Goal: Download file/media

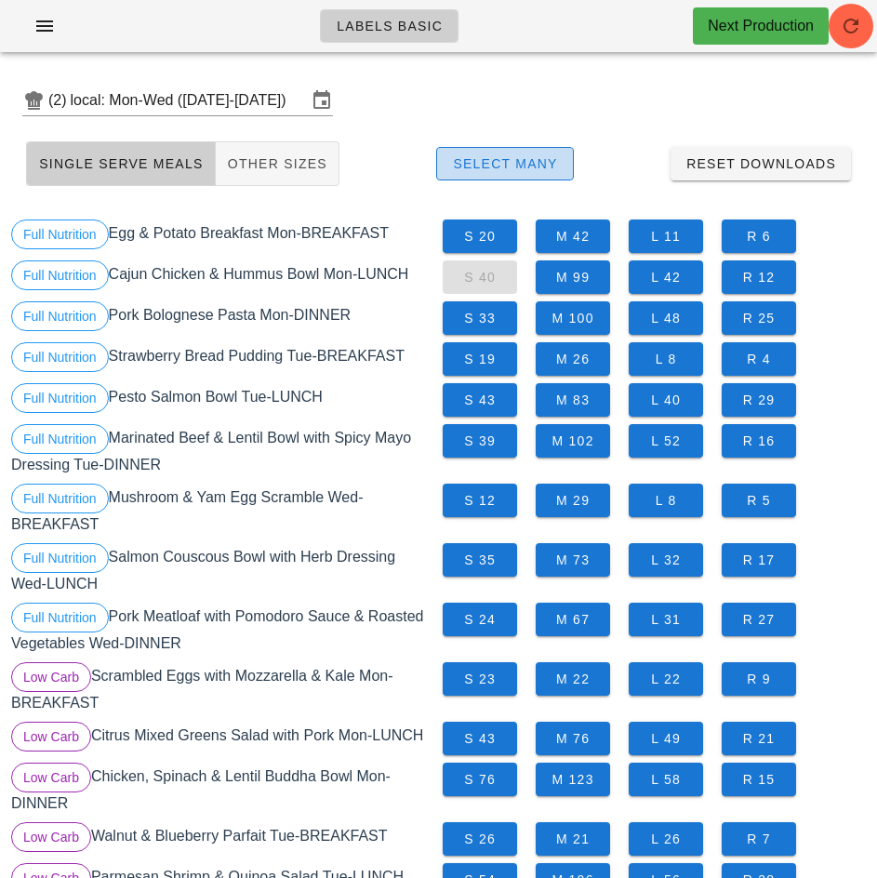
click at [528, 158] on span "Select Many" at bounding box center [505, 163] width 106 height 15
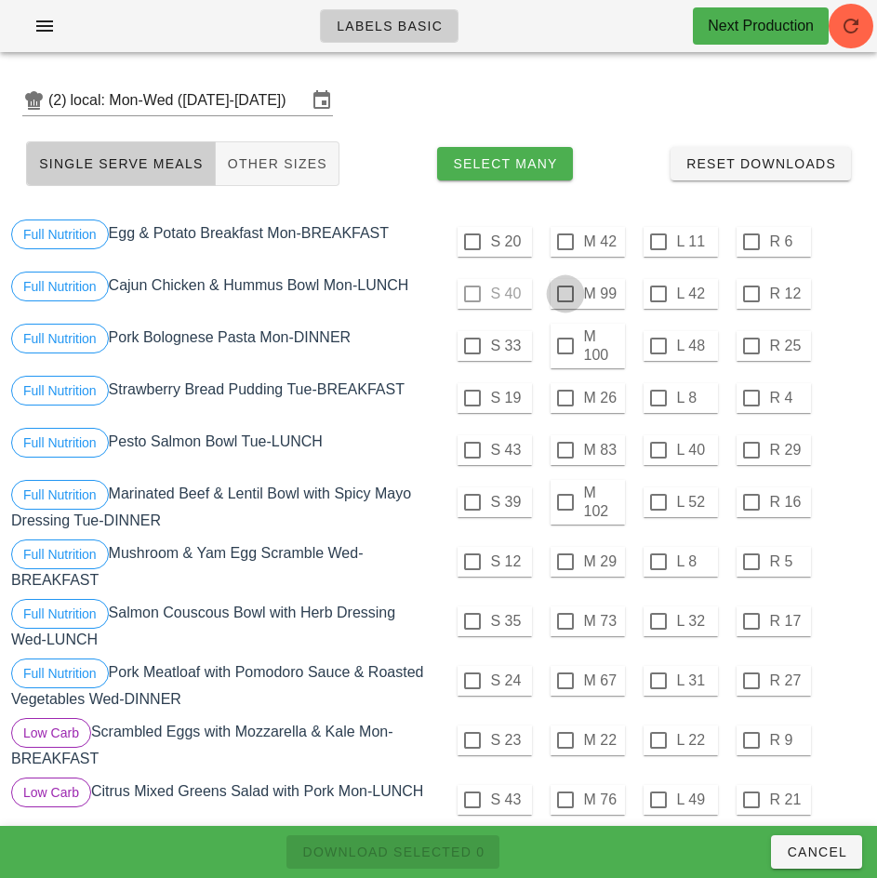
click at [564, 294] on div at bounding box center [565, 294] width 32 height 32
click at [436, 844] on span "Download Selected 1" at bounding box center [392, 851] width 183 height 15
checkbox input "false"
click at [677, 290] on label "L 42" at bounding box center [695, 293] width 37 height 19
checkbox input "true"
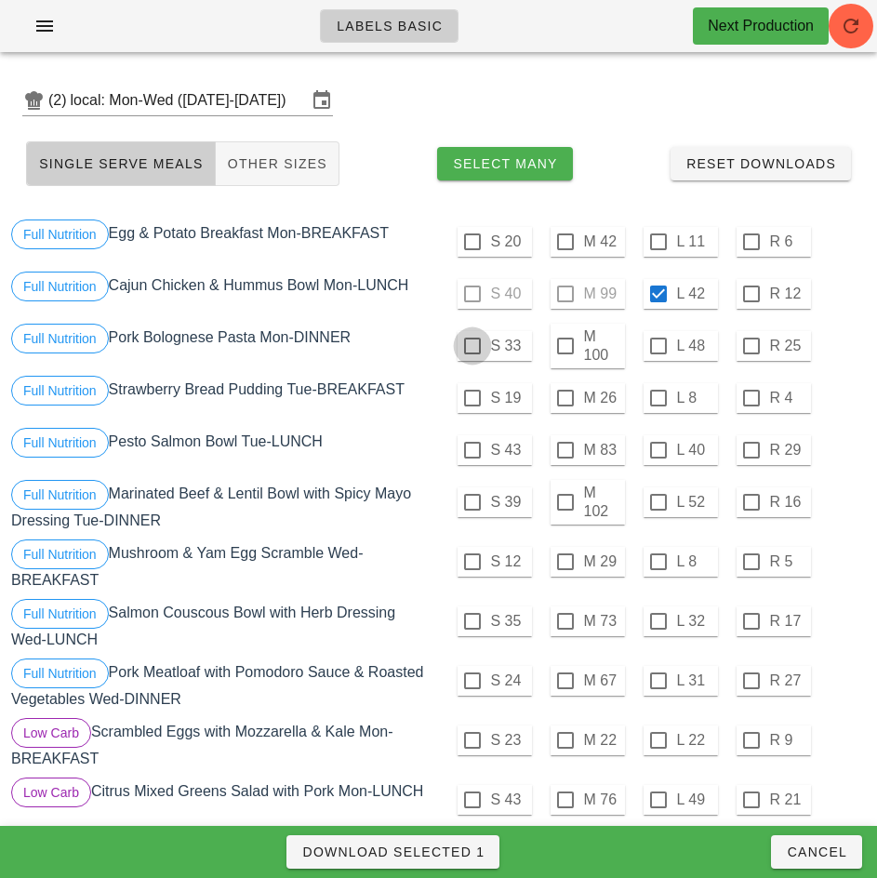
click at [469, 349] on div at bounding box center [472, 346] width 32 height 32
checkbox input "true"
click at [449, 853] on span "Download Selected 2" at bounding box center [392, 851] width 183 height 15
checkbox input "false"
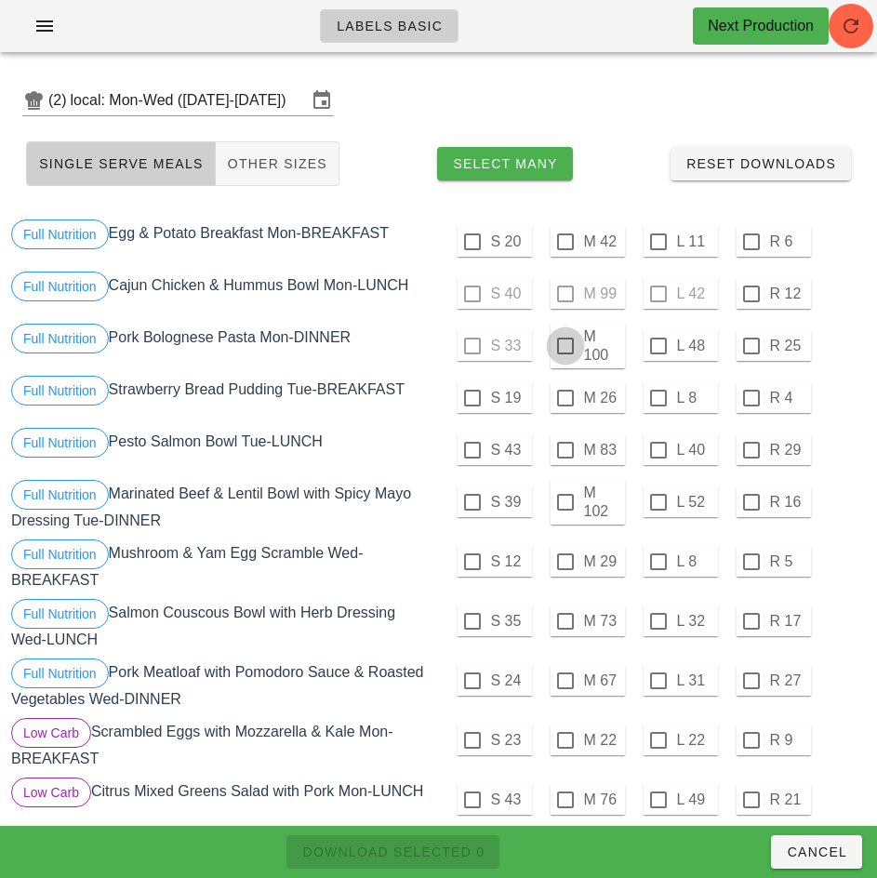
click at [564, 346] on div at bounding box center [565, 346] width 32 height 32
click at [456, 847] on span "Download Selected 1" at bounding box center [392, 851] width 183 height 15
checkbox input "false"
click at [657, 346] on div at bounding box center [658, 346] width 32 height 32
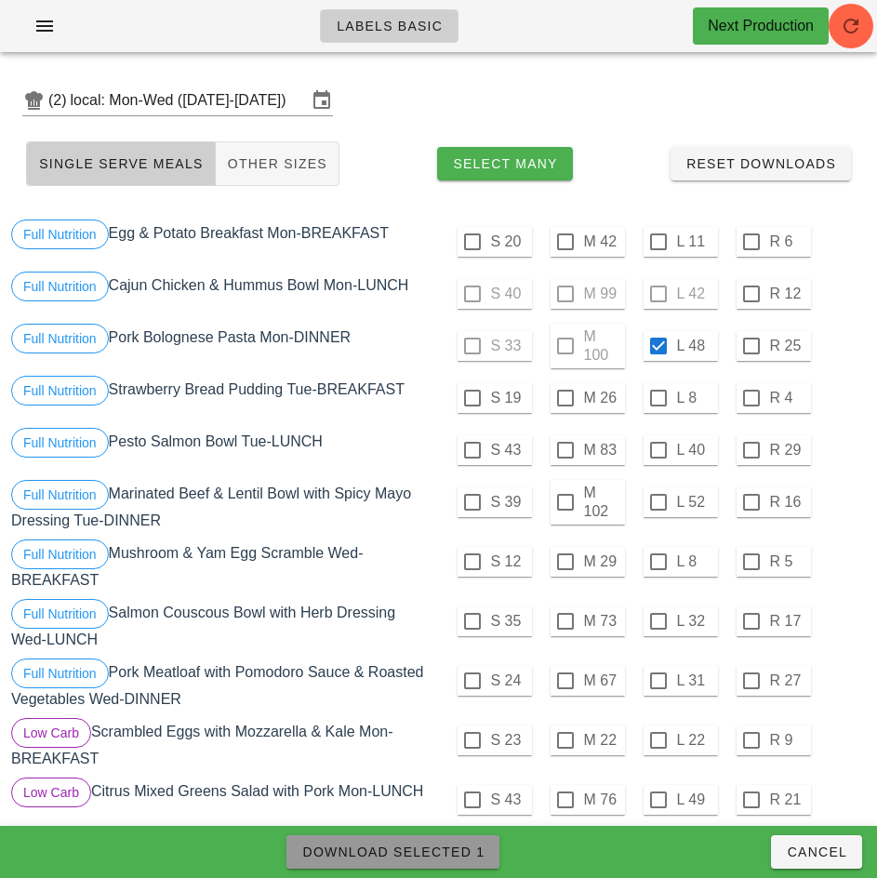
click at [425, 847] on span "Download Selected 1" at bounding box center [392, 851] width 183 height 15
checkbox input "false"
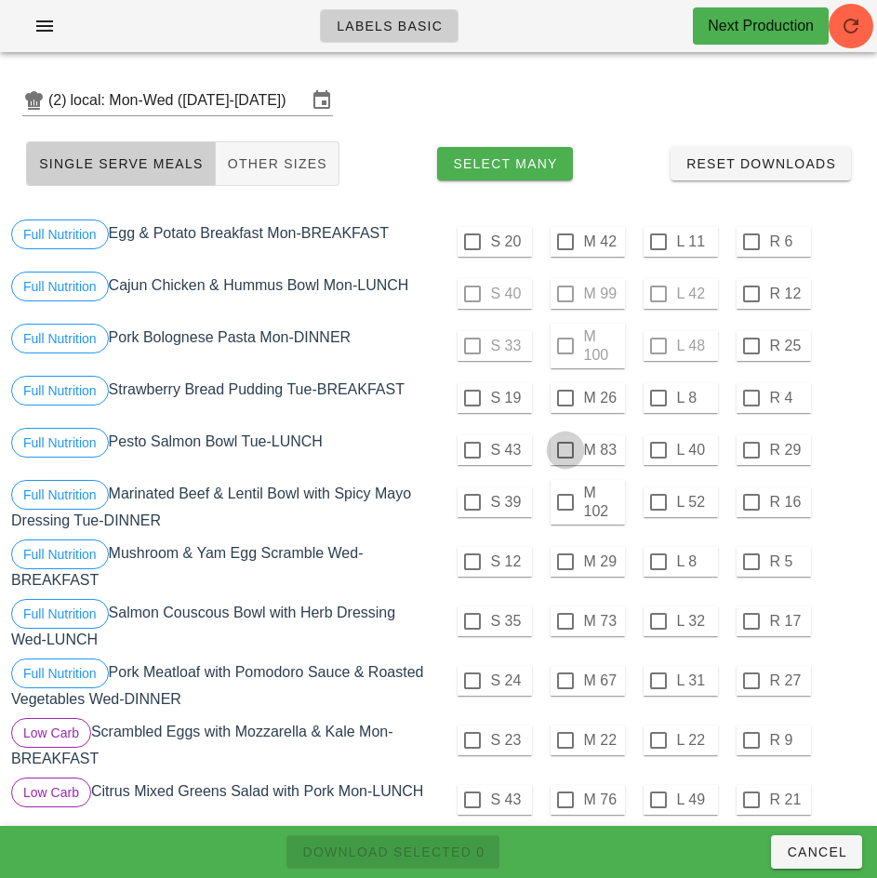
click at [564, 452] on div at bounding box center [565, 450] width 32 height 32
click at [434, 847] on span "Download Selected 1" at bounding box center [392, 851] width 183 height 15
checkbox input "false"
click at [471, 450] on div at bounding box center [472, 450] width 32 height 32
checkbox input "true"
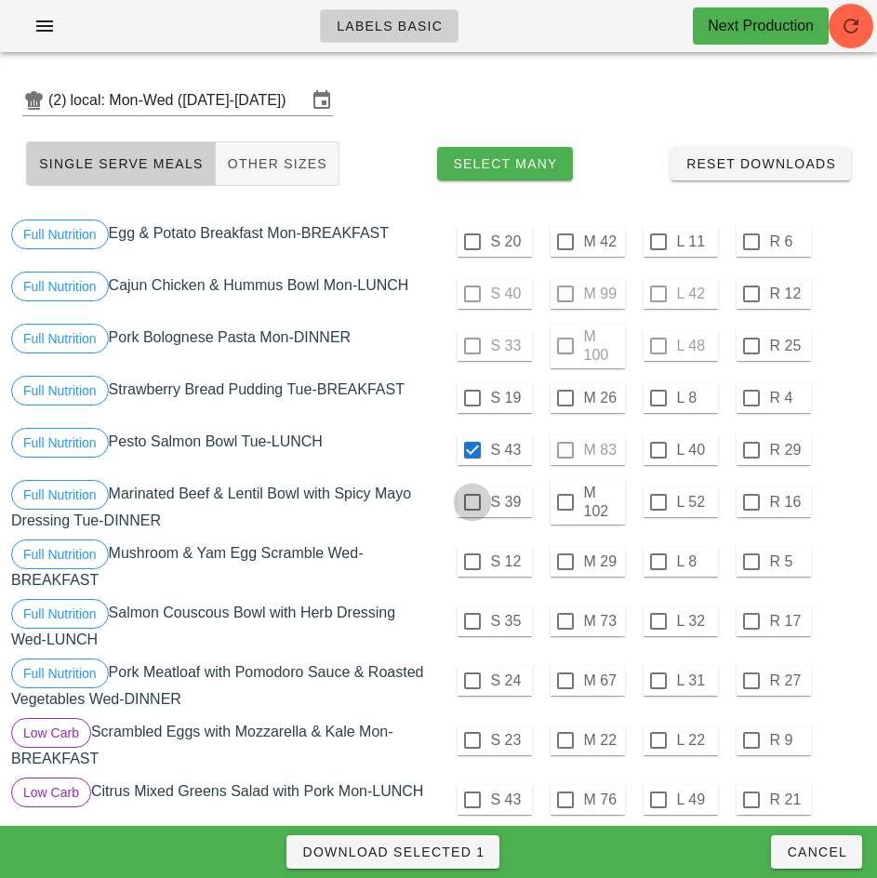
click at [474, 499] on div at bounding box center [472, 502] width 32 height 32
checkbox input "true"
click at [456, 849] on span "Download Selected 2" at bounding box center [392, 851] width 183 height 15
checkbox input "false"
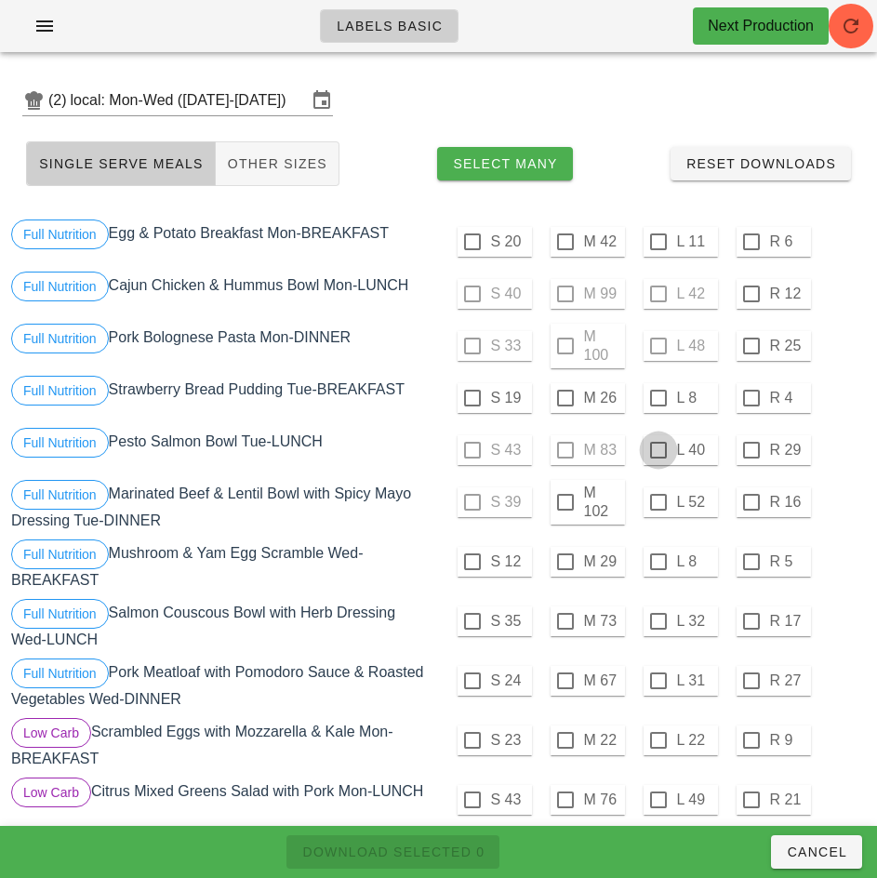
click at [657, 450] on div at bounding box center [658, 450] width 32 height 32
checkbox input "true"
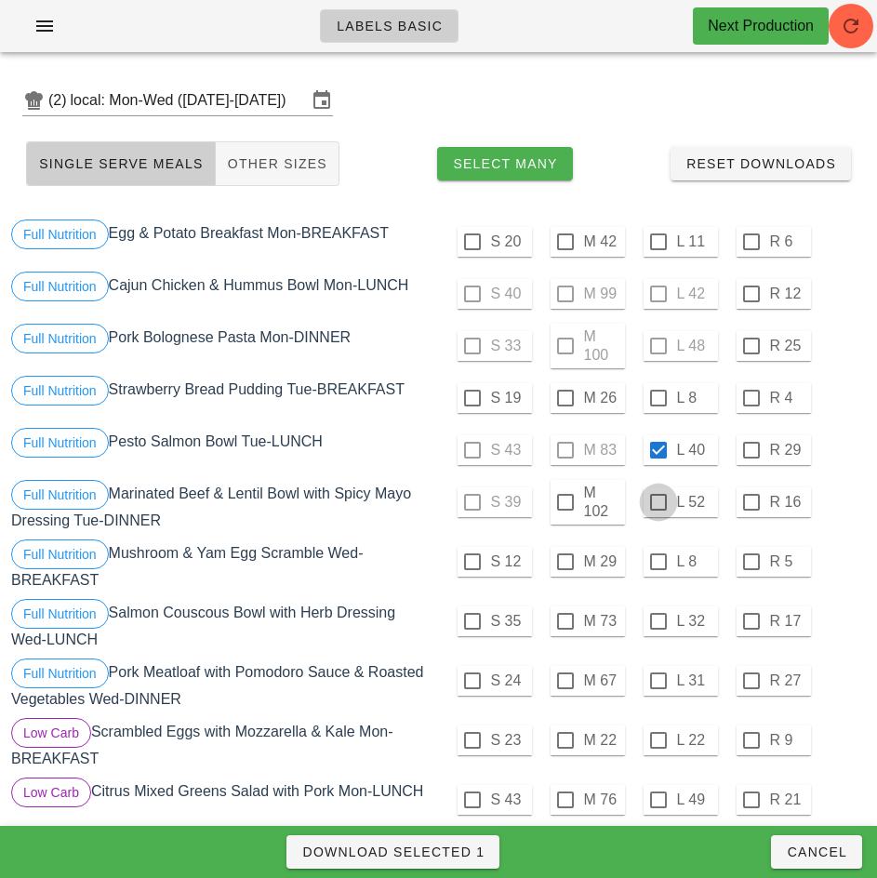
click at [657, 502] on div at bounding box center [658, 502] width 32 height 32
checkbox input "true"
click at [469, 851] on span "Download Selected 2" at bounding box center [392, 851] width 183 height 15
checkbox input "false"
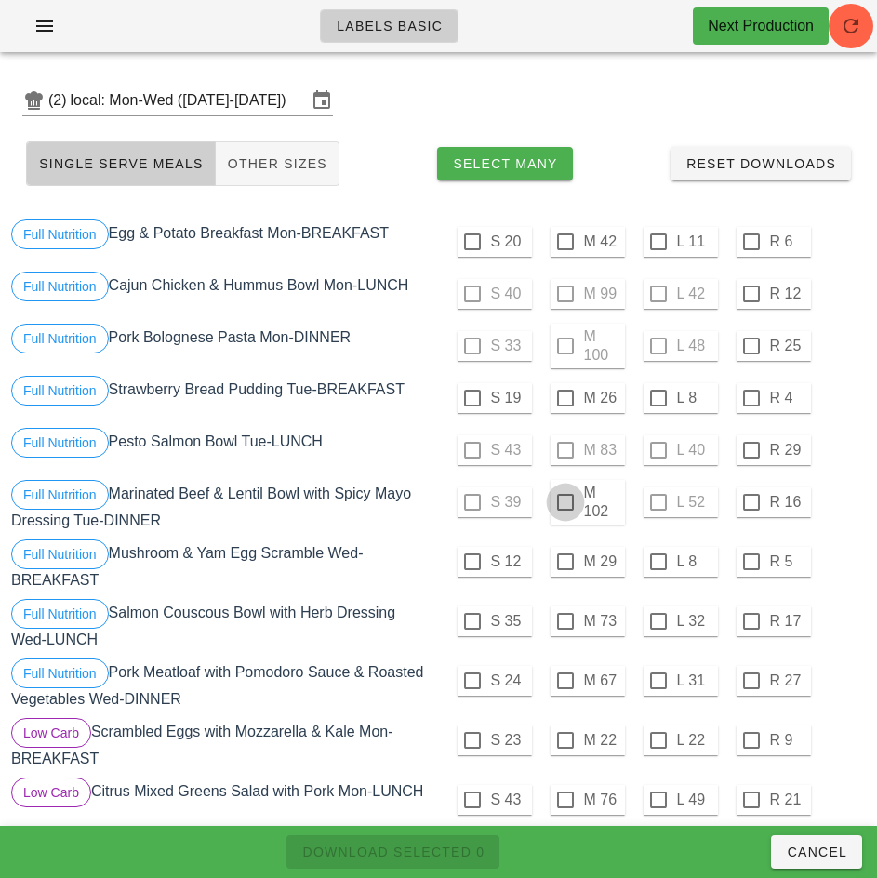
click at [566, 499] on div at bounding box center [565, 502] width 32 height 32
click at [463, 848] on span "Download Selected 1" at bounding box center [392, 851] width 183 height 15
checkbox input "false"
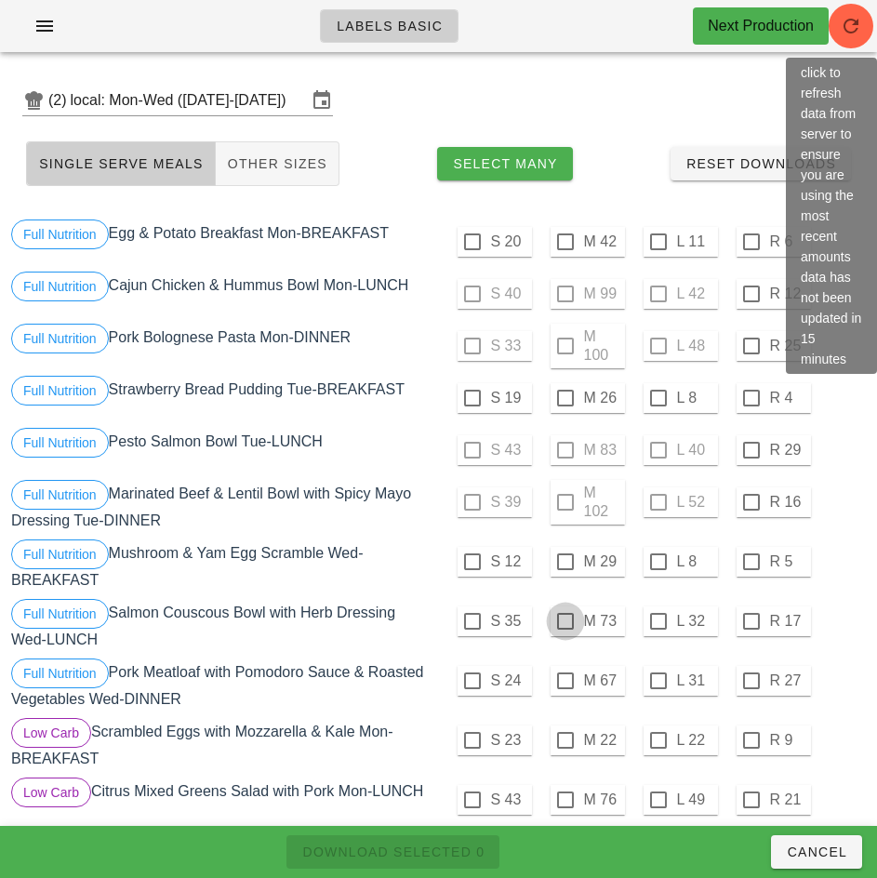
click at [564, 621] on div at bounding box center [565, 621] width 32 height 32
checkbox input "true"
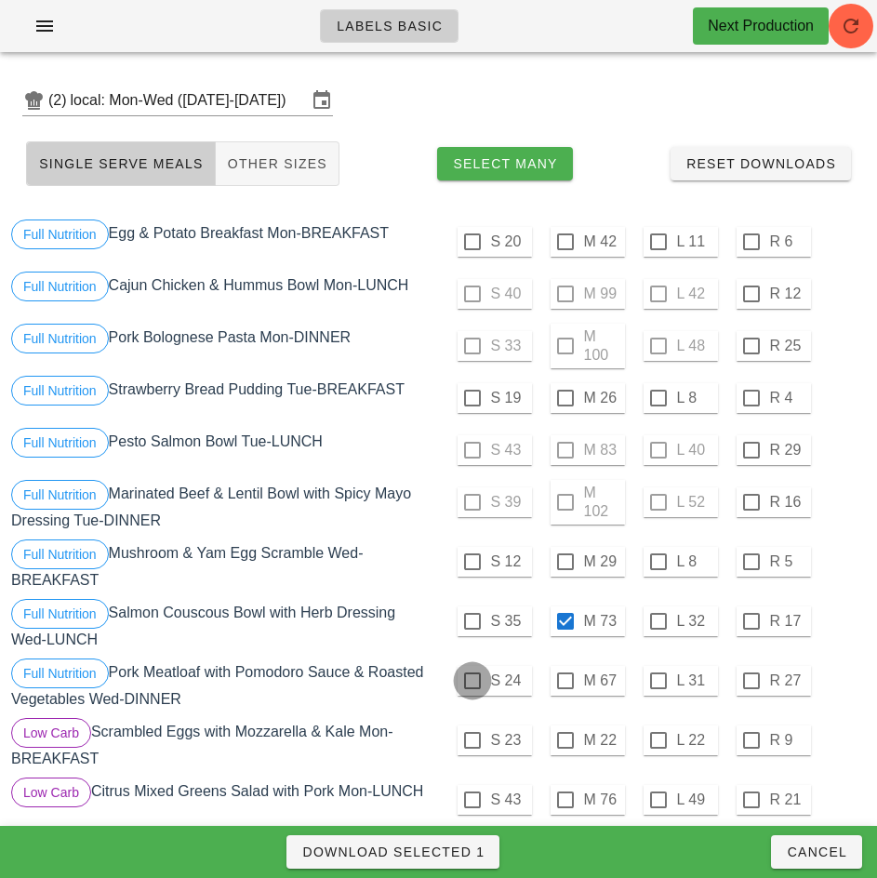
click at [471, 681] on div at bounding box center [472, 681] width 32 height 32
checkbox input "true"
click at [465, 848] on span "Download Selected 2" at bounding box center [392, 851] width 183 height 15
checkbox input "false"
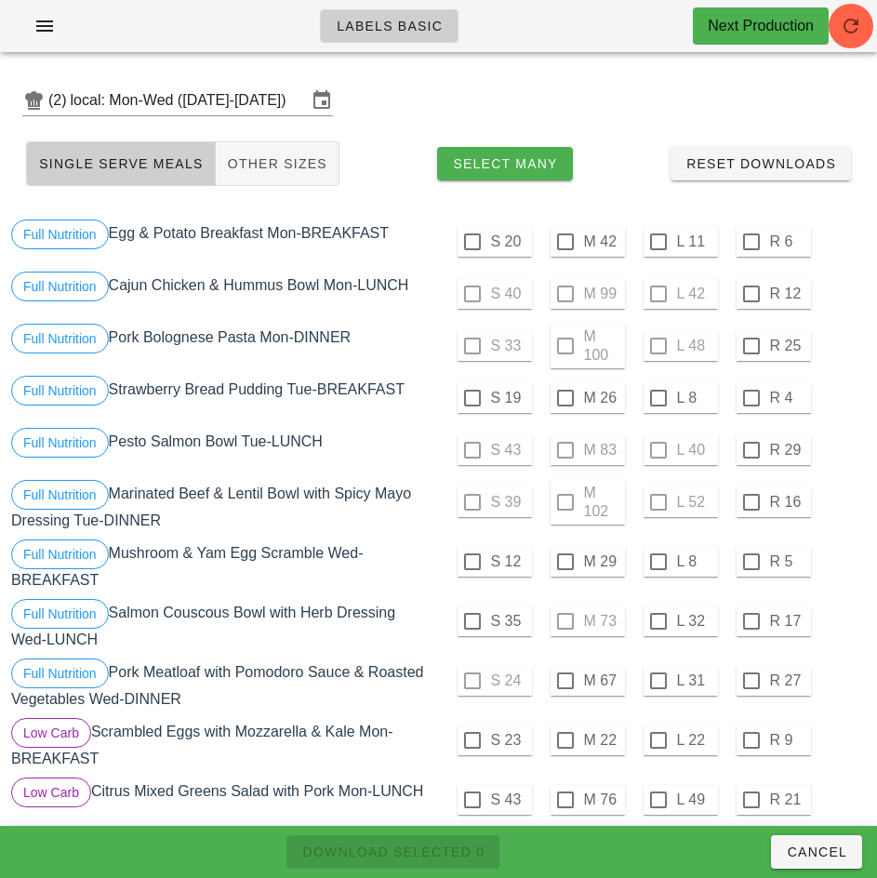
click at [682, 620] on label "L 32" at bounding box center [695, 621] width 37 height 19
checkbox input "true"
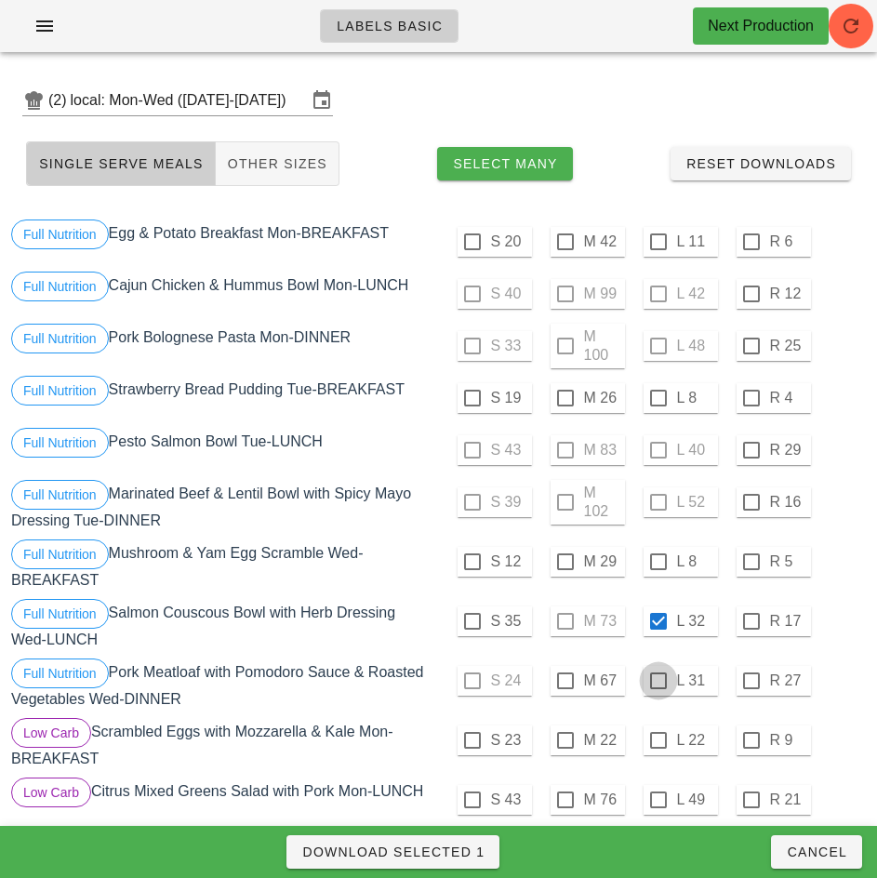
click at [657, 681] on div at bounding box center [658, 681] width 32 height 32
checkbox input "true"
click at [460, 847] on span "Download Selected 2" at bounding box center [392, 851] width 183 height 15
checkbox input "false"
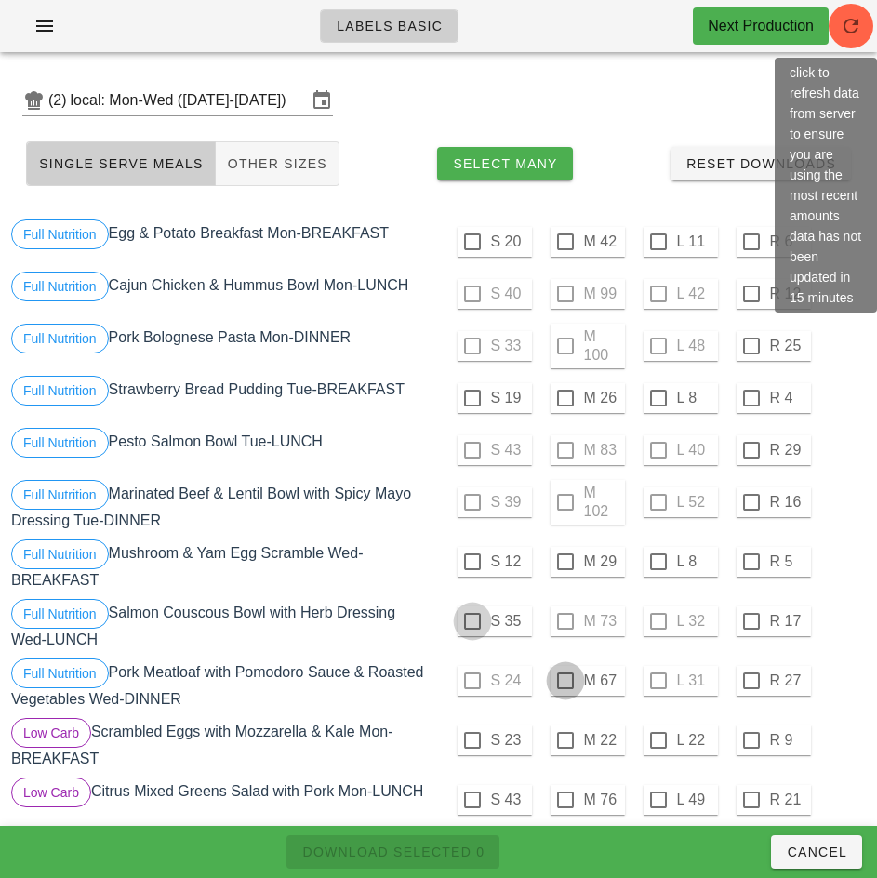
click at [564, 681] on div at bounding box center [565, 681] width 32 height 32
click at [470, 620] on div at bounding box center [472, 621] width 32 height 32
checkbox input "true"
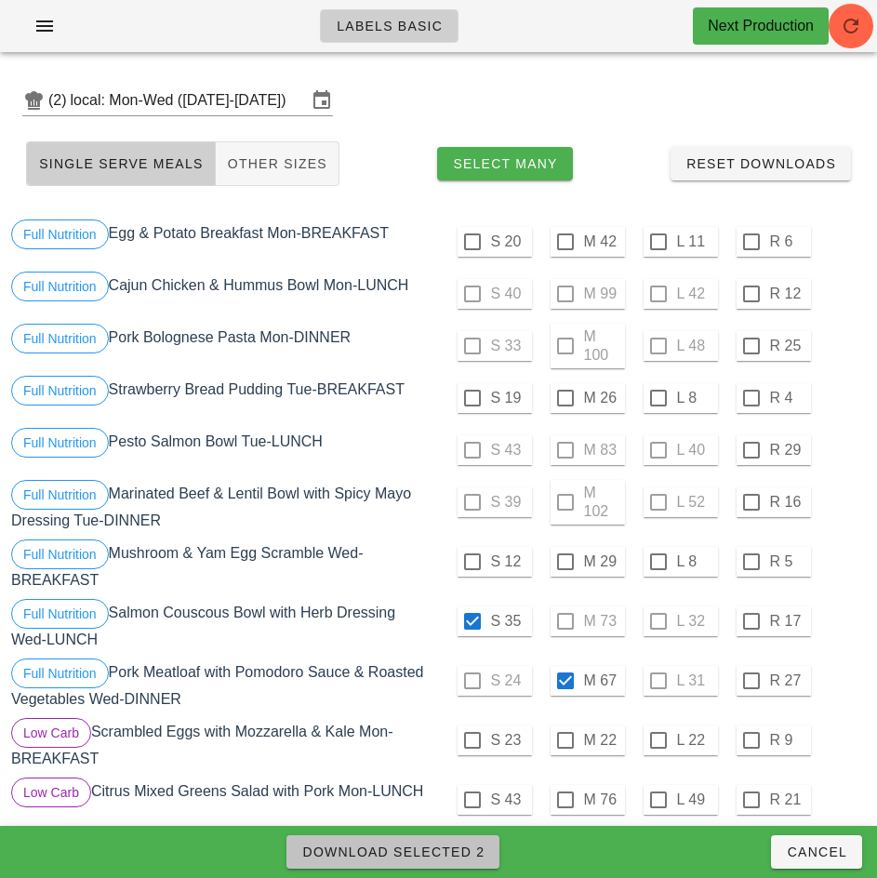
click at [463, 845] on span "Download Selected 2" at bounding box center [392, 851] width 183 height 15
checkbox input "false"
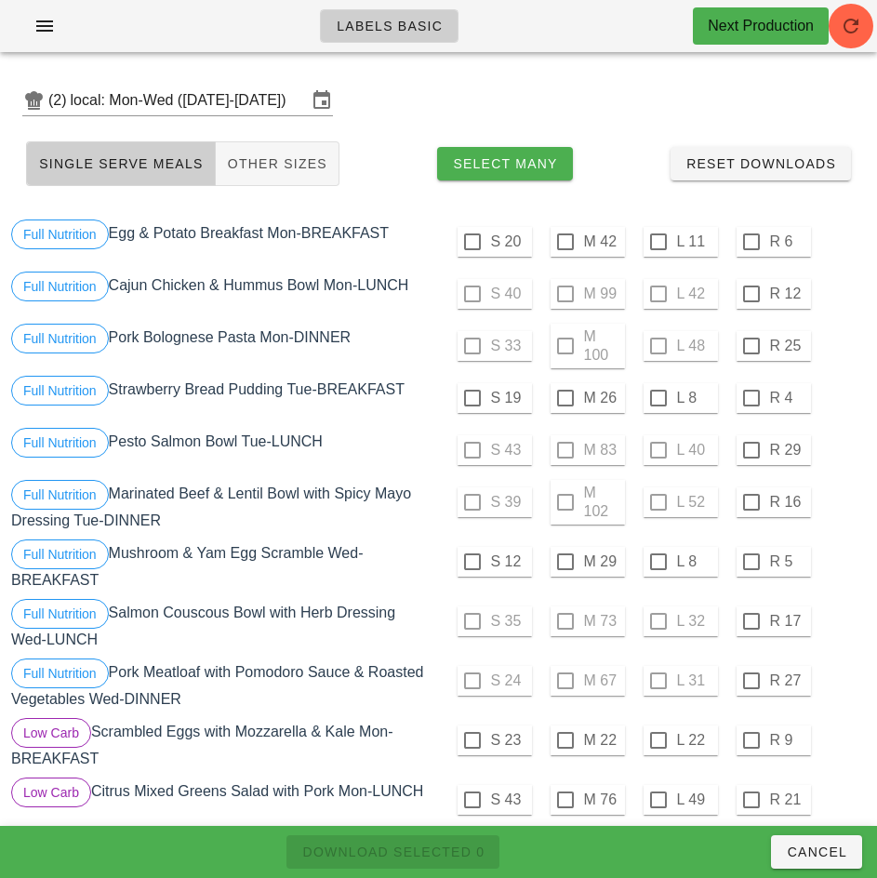
click at [381, 572] on div "Full Nutrition Mushroom & Yam Egg Scramble Wed-BREAKFAST" at bounding box center [222, 564] width 431 height 59
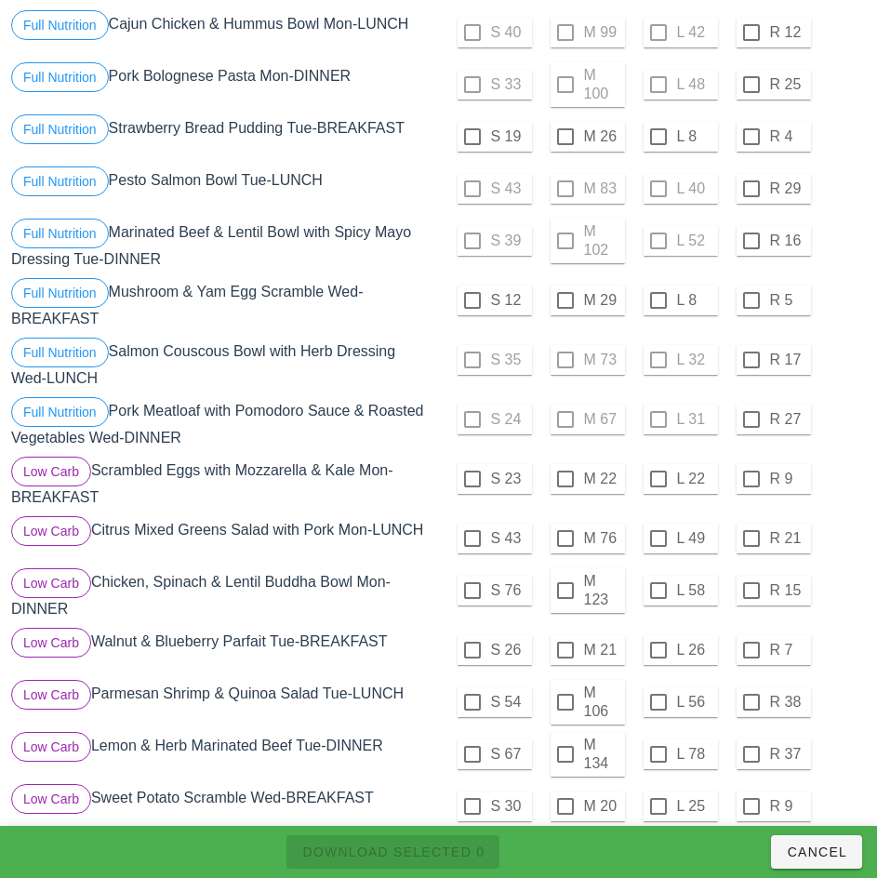
scroll to position [264, 0]
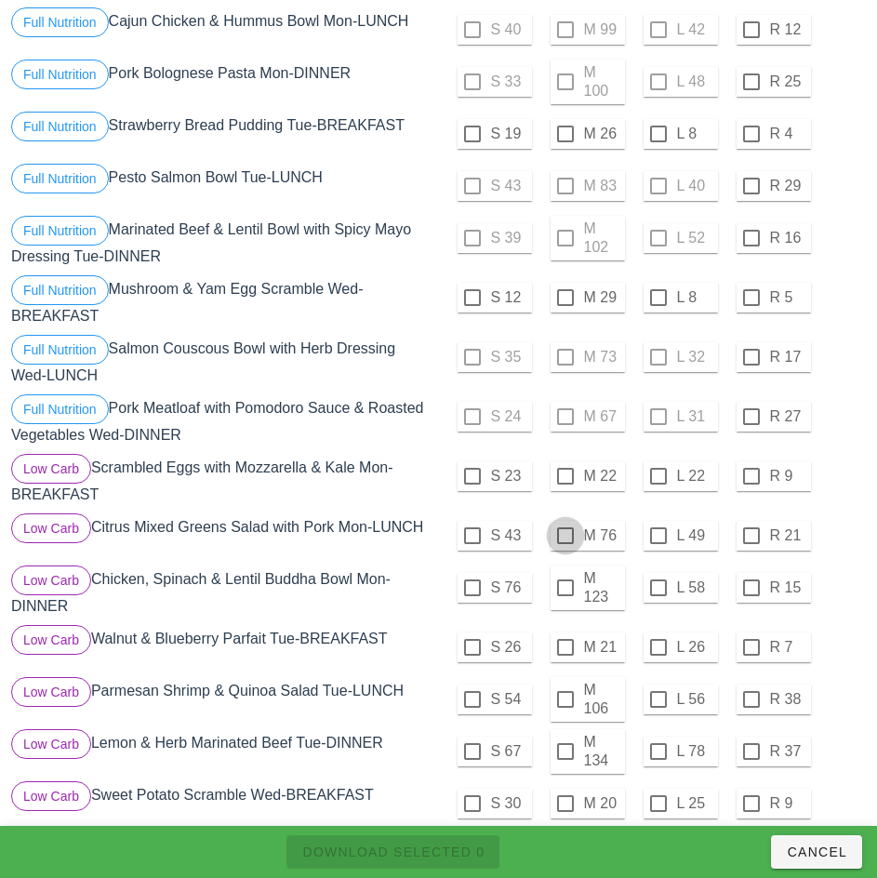
click at [564, 535] on div at bounding box center [565, 536] width 32 height 32
checkbox input "true"
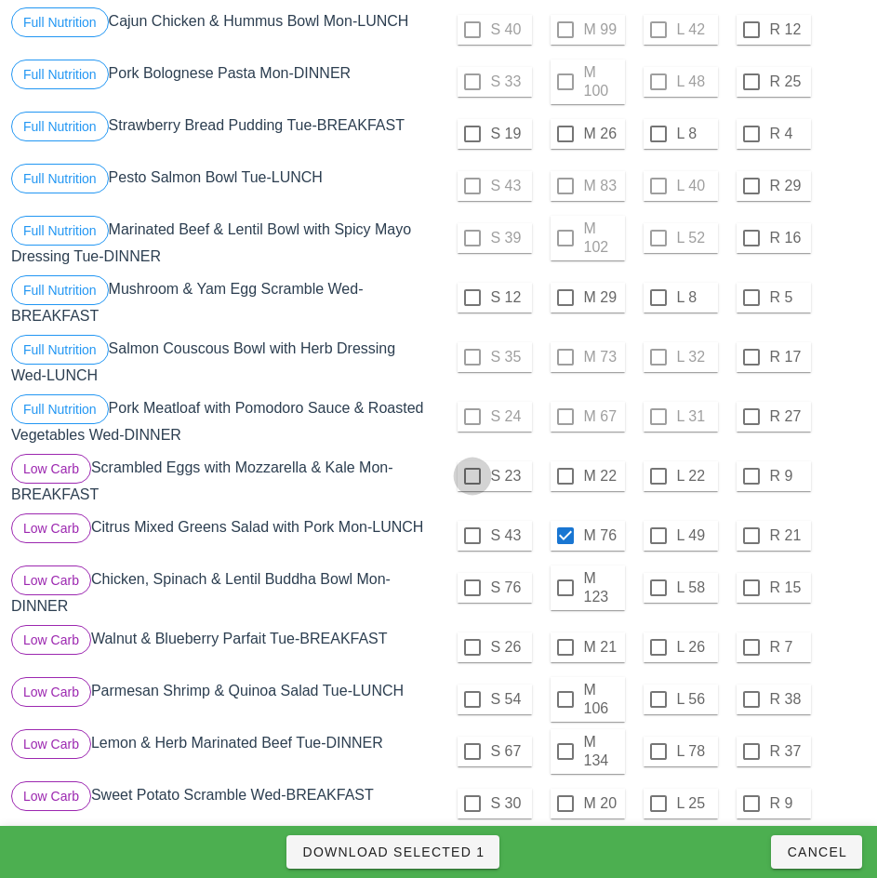
click at [471, 476] on div at bounding box center [472, 476] width 32 height 32
click at [470, 846] on span "Download Selected 2" at bounding box center [392, 851] width 183 height 15
checkbox input "false"
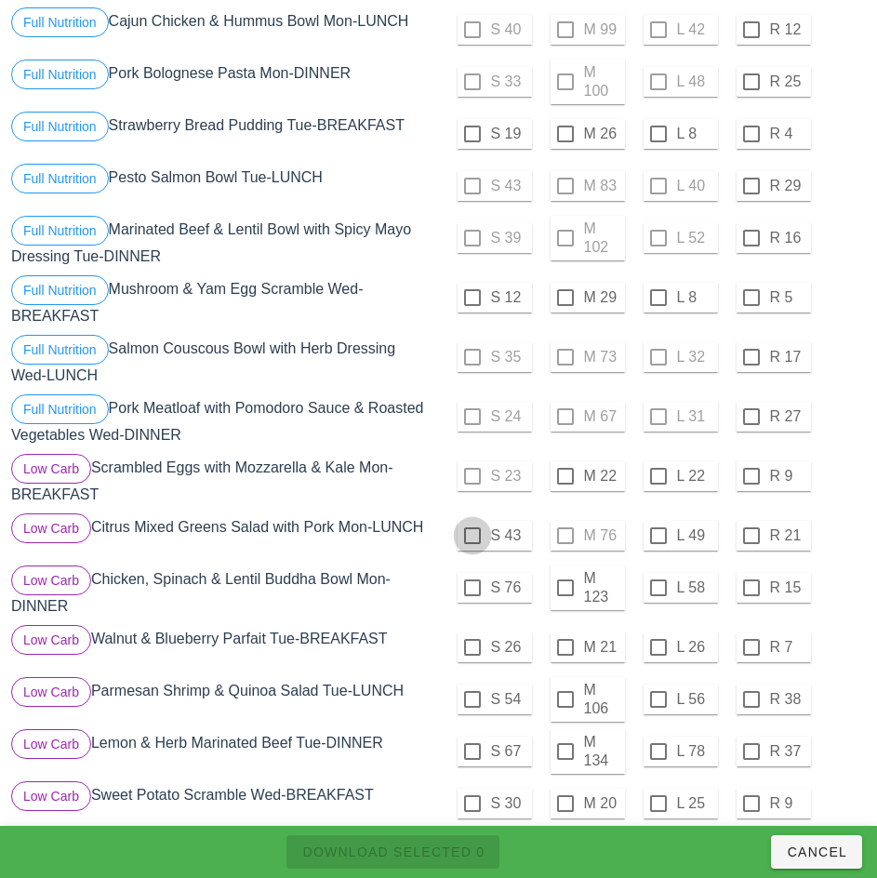
click at [566, 475] on div at bounding box center [565, 476] width 32 height 32
click at [471, 535] on div at bounding box center [472, 536] width 32 height 32
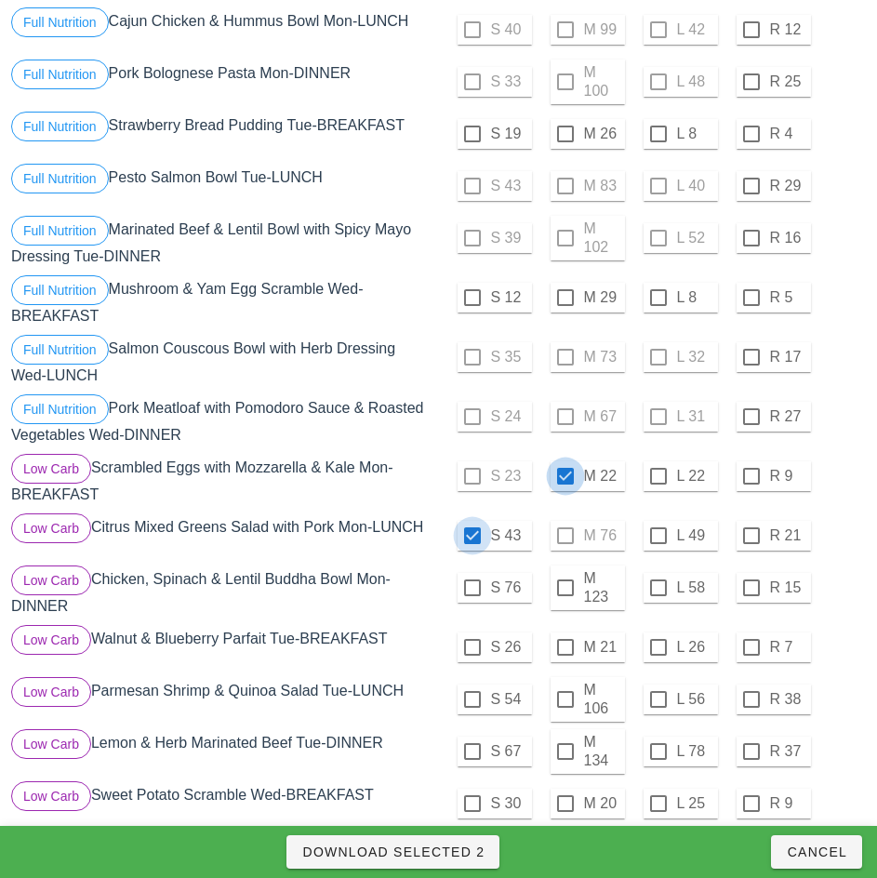
checkbox input "true"
click at [469, 848] on span "Download Selected 2" at bounding box center [392, 851] width 183 height 15
checkbox input "false"
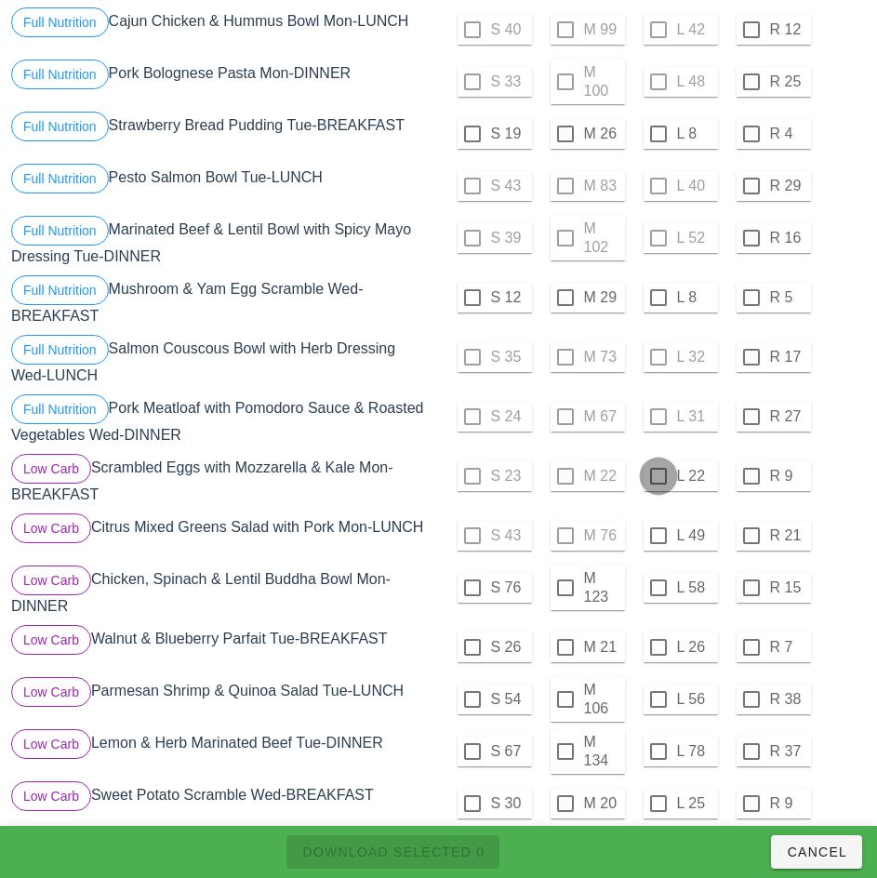
click at [657, 476] on div at bounding box center [658, 476] width 32 height 32
checkbox input "true"
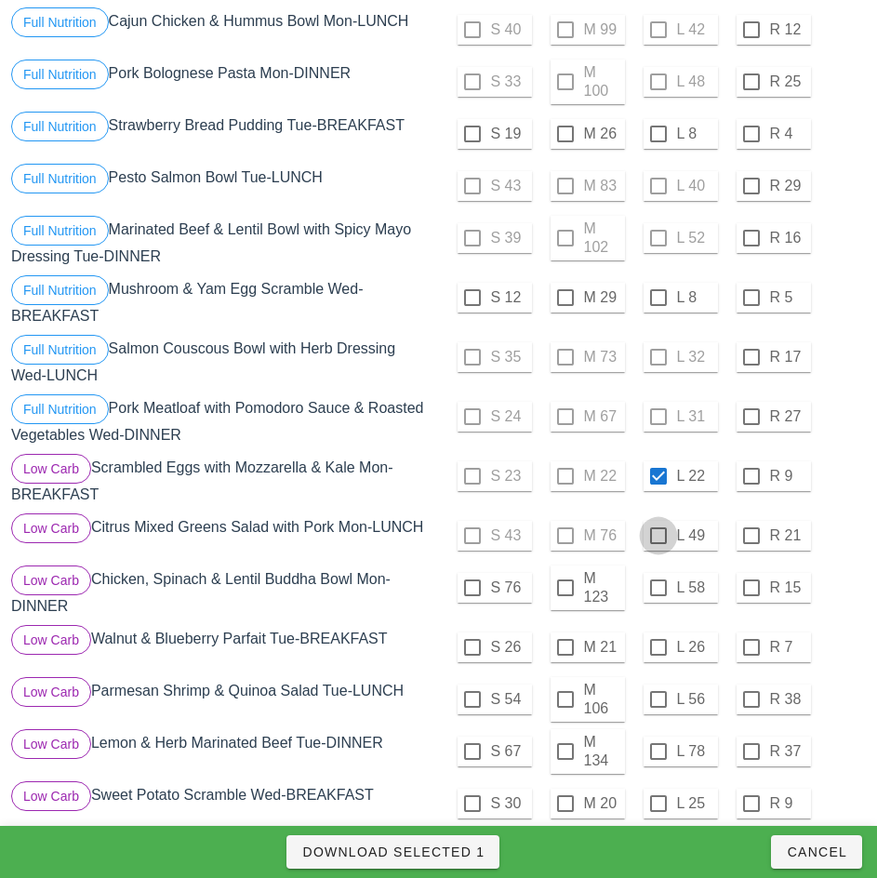
click at [660, 533] on div at bounding box center [658, 536] width 32 height 32
checkbox input "true"
click at [471, 848] on span "Download Selected 2" at bounding box center [392, 851] width 183 height 15
checkbox input "false"
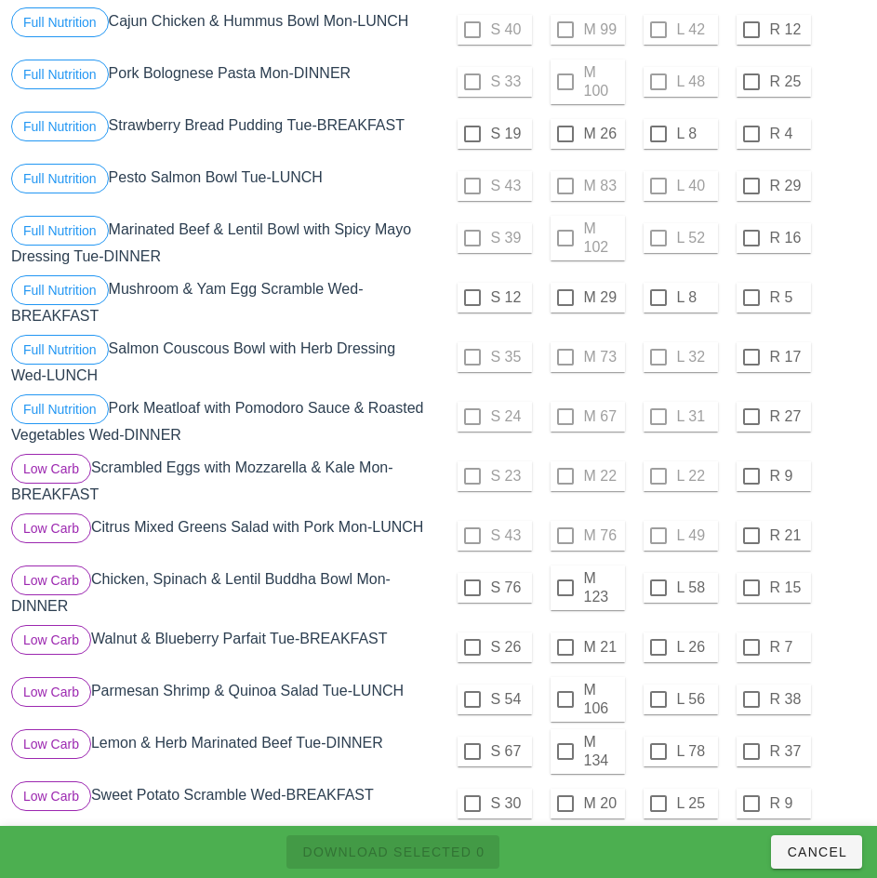
click at [430, 376] on div "Full Nutrition Salmon Couscous Bowl with Herb Dressing Wed-LUNCH" at bounding box center [222, 360] width 431 height 59
click at [564, 588] on div at bounding box center [565, 588] width 32 height 32
click at [453, 844] on span "Download Selected 1" at bounding box center [392, 851] width 183 height 15
checkbox input "false"
click at [471, 588] on div at bounding box center [472, 588] width 32 height 32
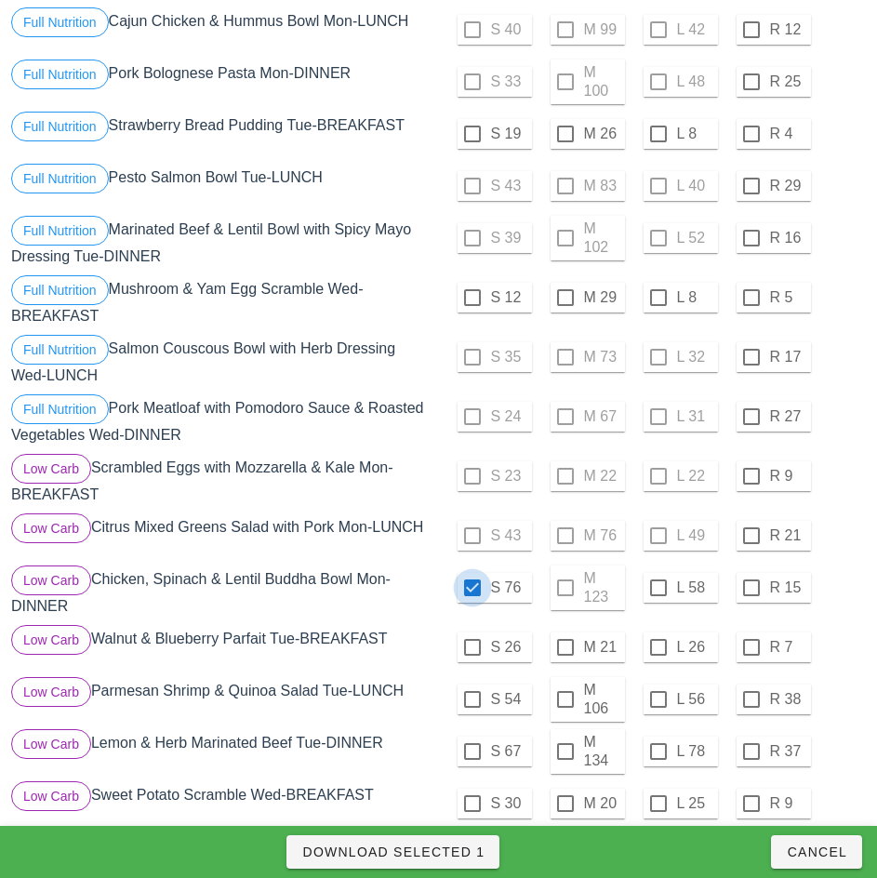
click at [469, 847] on span "Download Selected 1" at bounding box center [392, 851] width 183 height 15
checkbox input "false"
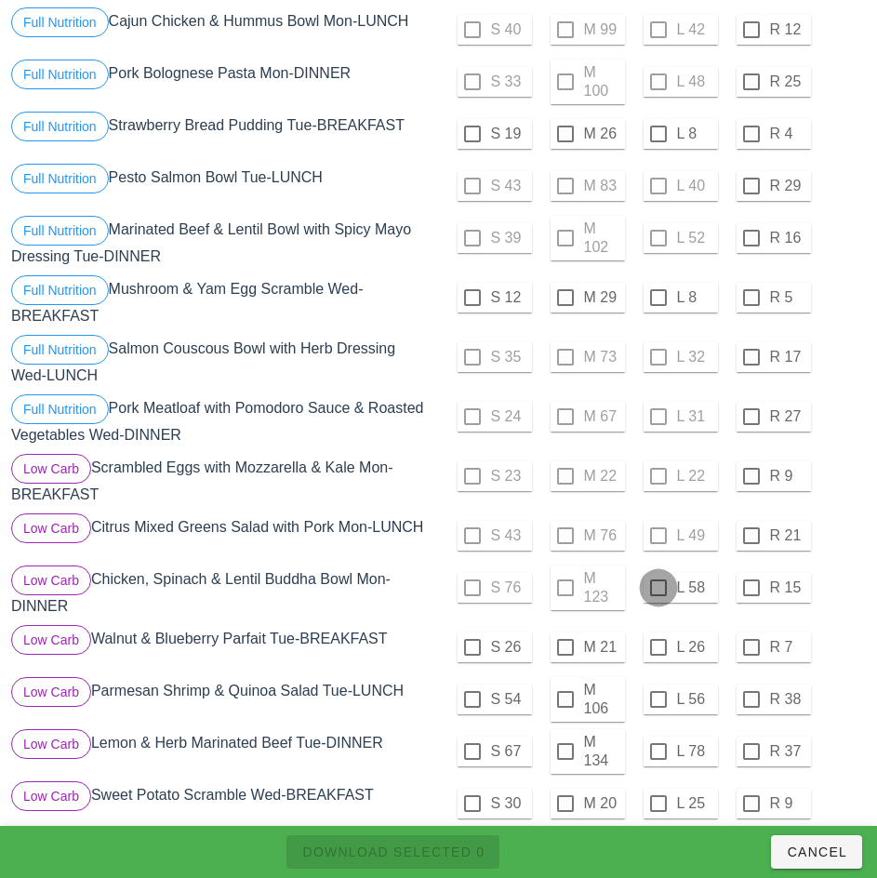
click at [657, 588] on div at bounding box center [658, 588] width 32 height 32
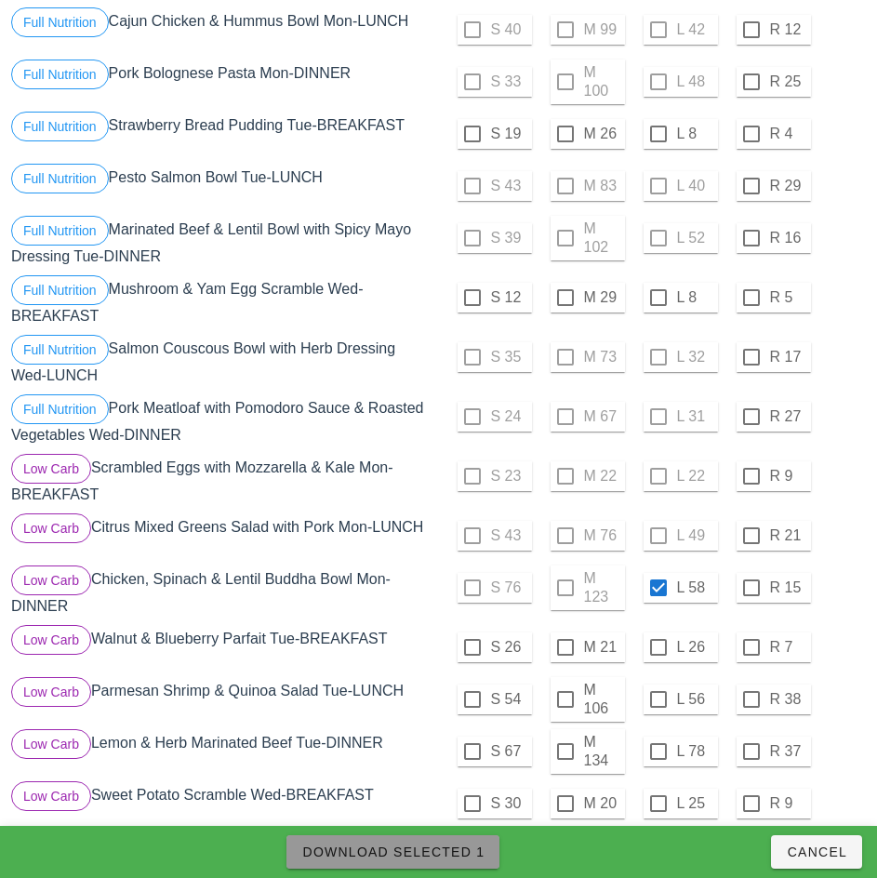
click at [469, 838] on button "Download Selected 1" at bounding box center [392, 851] width 213 height 33
checkbox input "false"
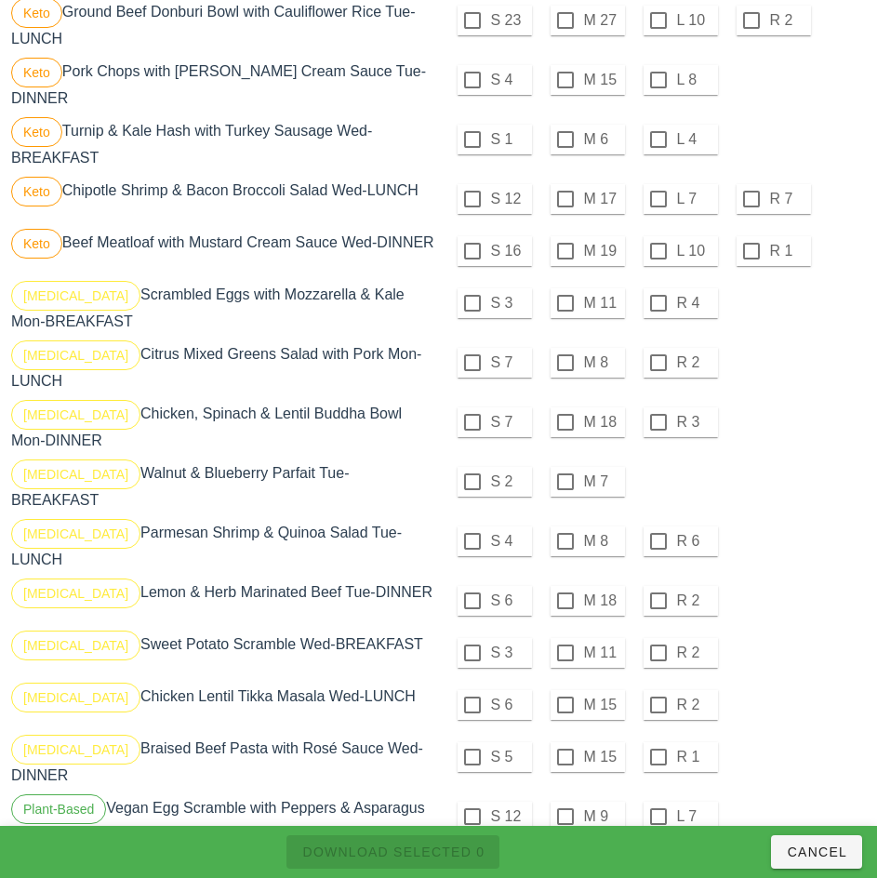
scroll to position [1413, 0]
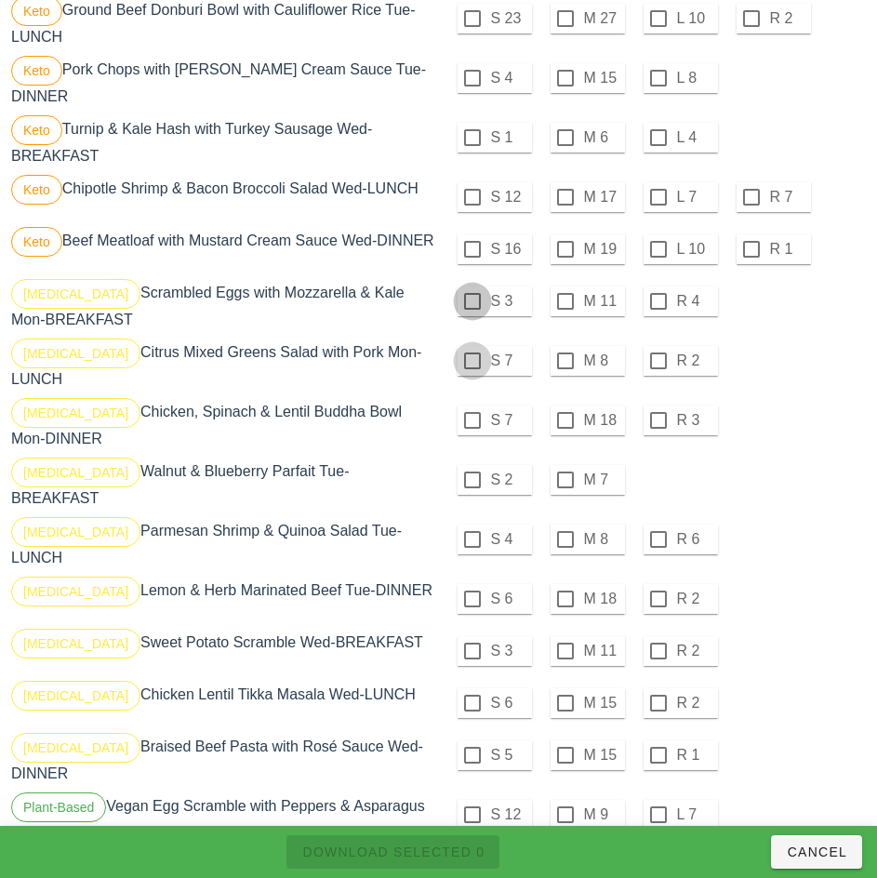
click at [471, 311] on div at bounding box center [472, 301] width 32 height 32
click at [471, 368] on div at bounding box center [472, 361] width 32 height 32
checkbox input "true"
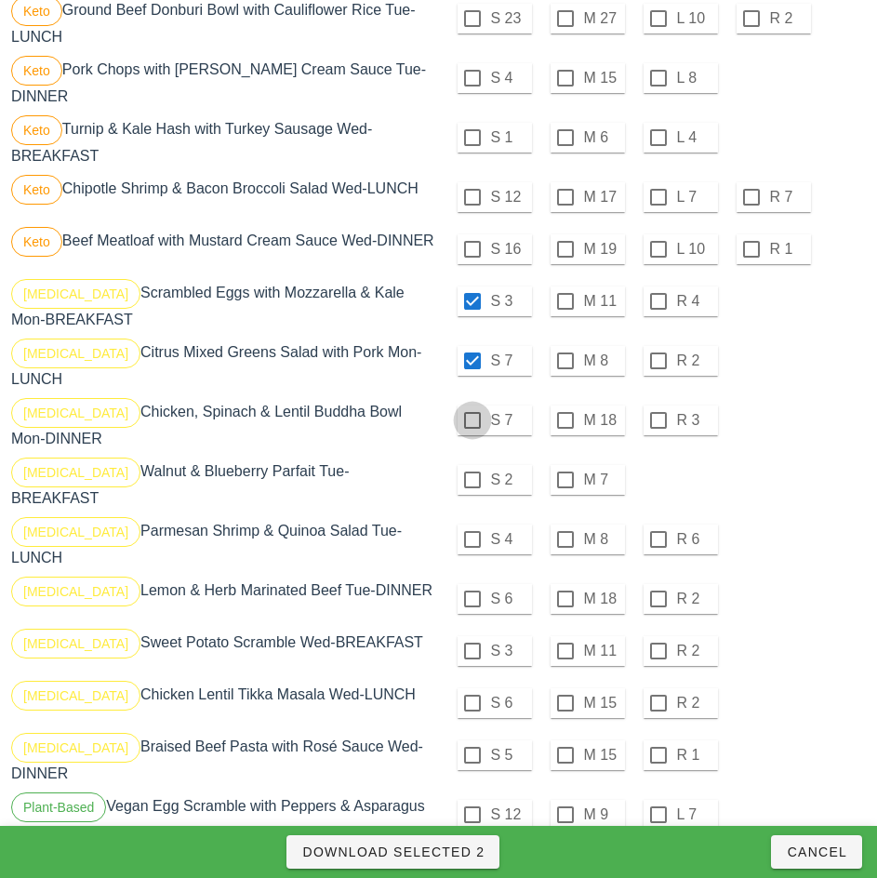
click at [471, 420] on div at bounding box center [472, 420] width 32 height 32
checkbox input "true"
click at [471, 482] on div at bounding box center [472, 480] width 32 height 32
checkbox input "true"
click at [471, 532] on div at bounding box center [472, 539] width 32 height 32
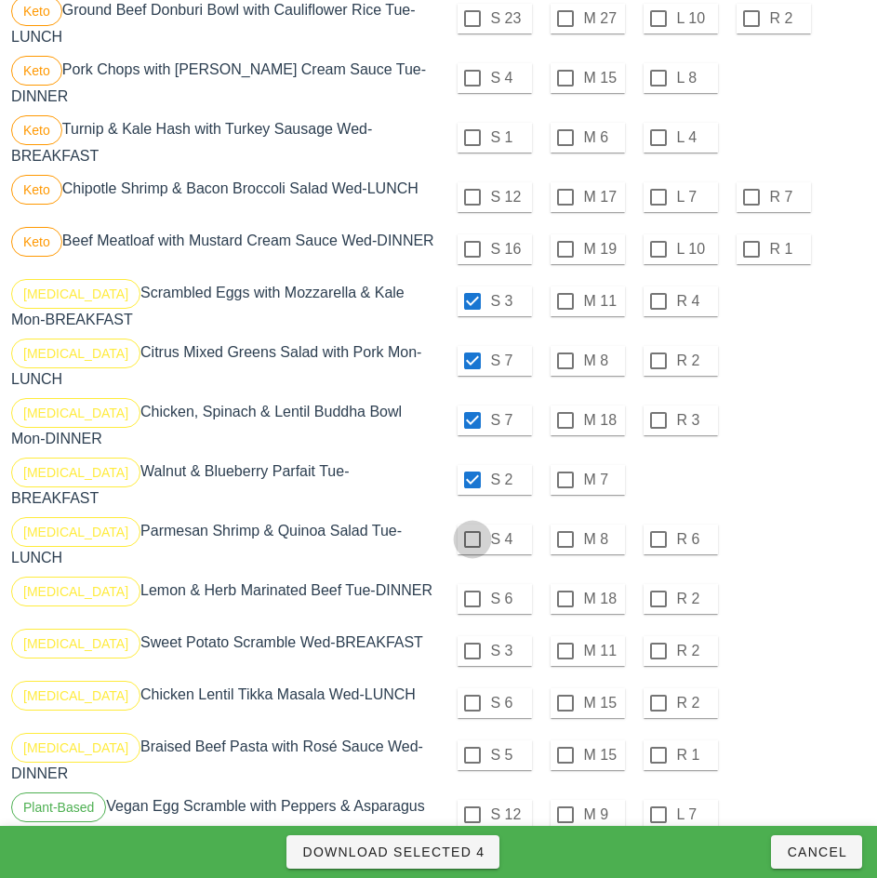
checkbox input "true"
click at [454, 852] on span "Download Selected 5" at bounding box center [392, 851] width 183 height 15
checkbox input "false"
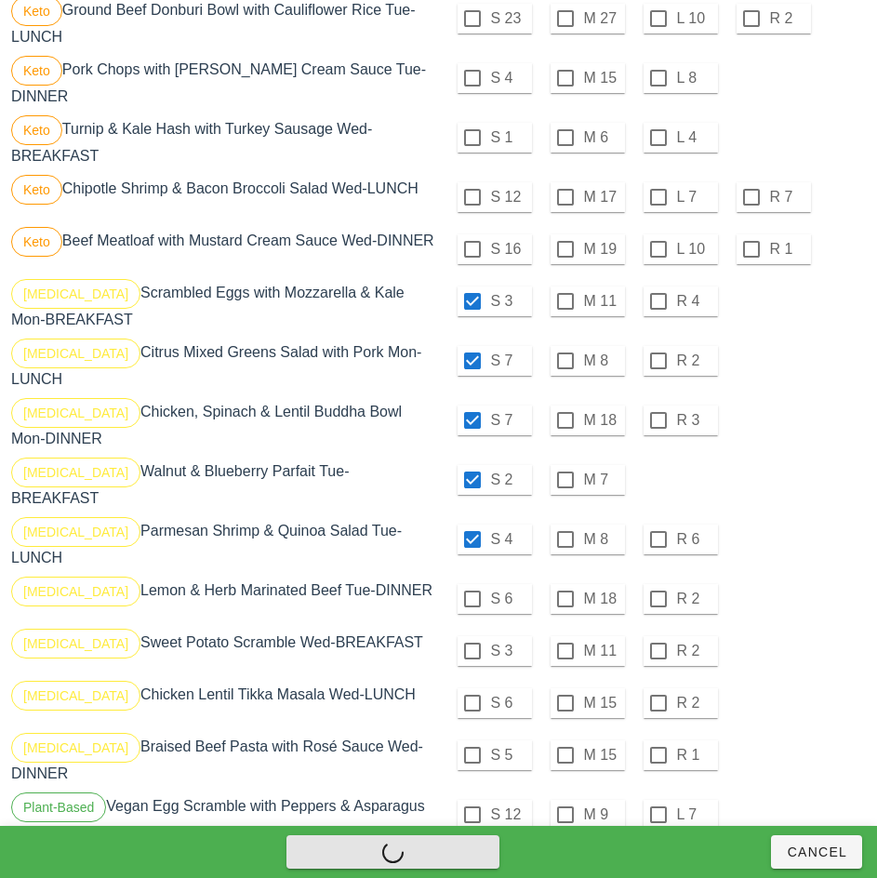
checkbox input "false"
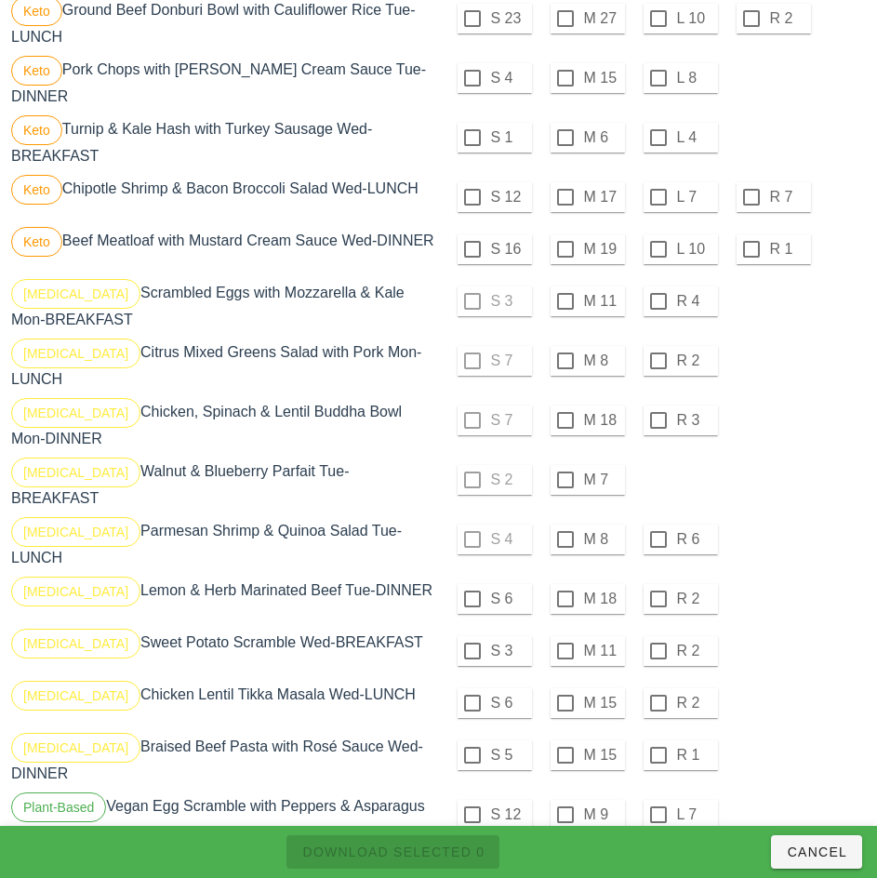
click at [564, 309] on div at bounding box center [565, 301] width 32 height 32
click at [564, 368] on div at bounding box center [565, 361] width 32 height 32
click at [566, 418] on div at bounding box center [565, 420] width 32 height 32
checkbox input "true"
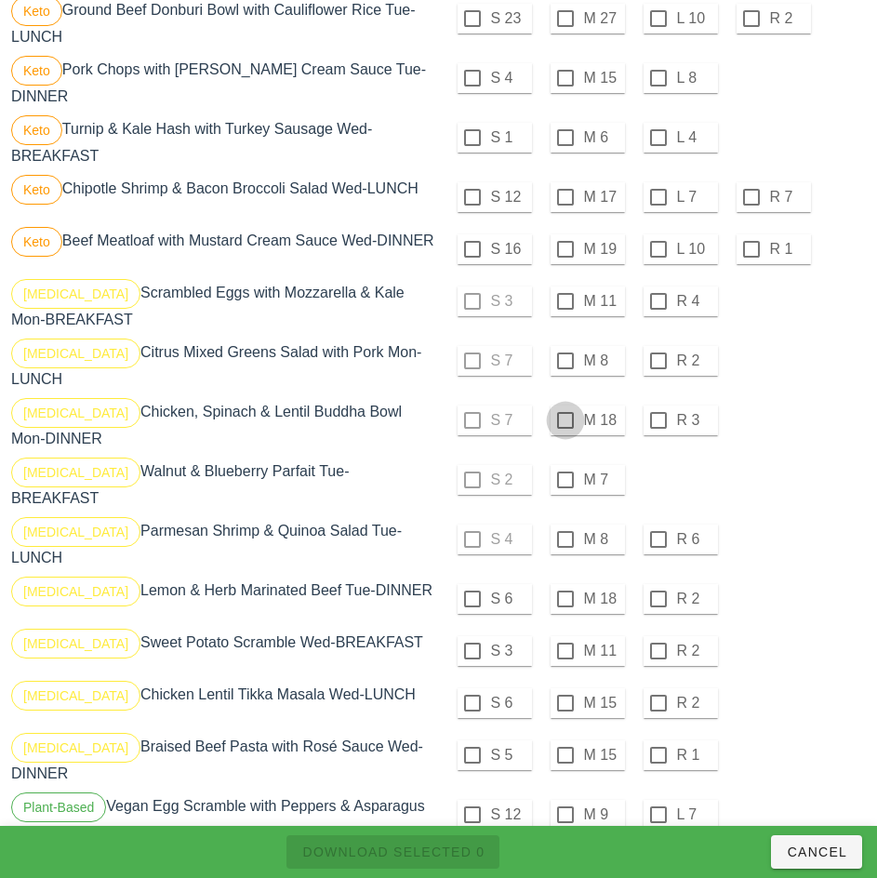
checkbox input "true"
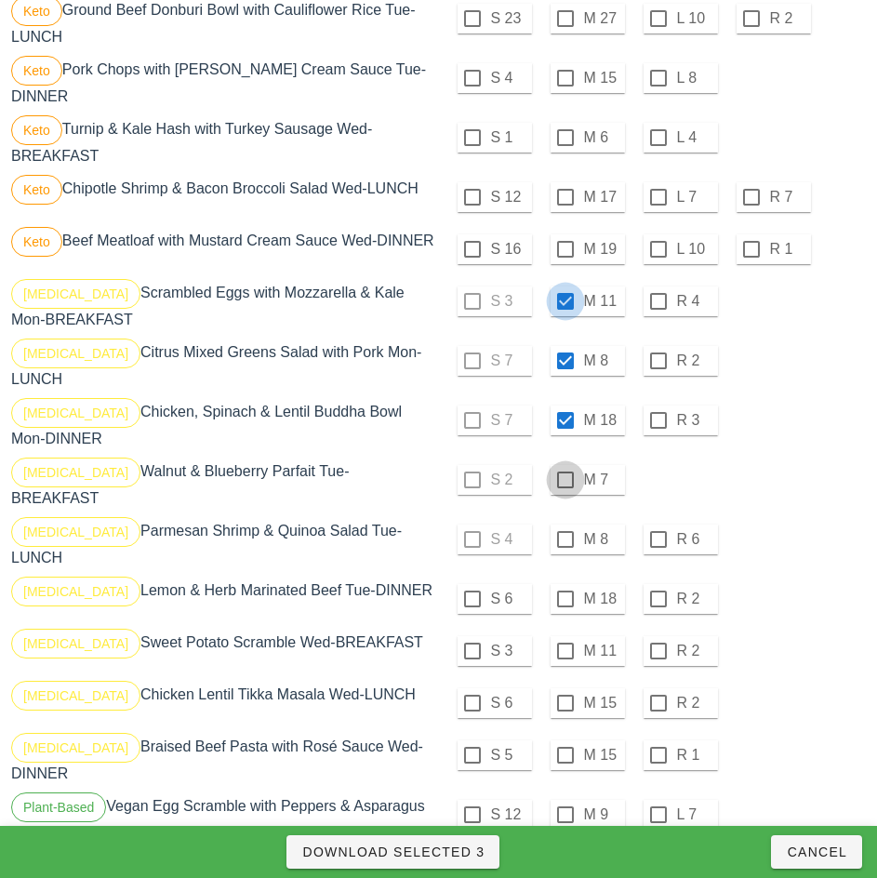
click at [564, 477] on div at bounding box center [565, 480] width 32 height 32
checkbox input "true"
click at [564, 532] on div at bounding box center [565, 539] width 32 height 32
checkbox input "true"
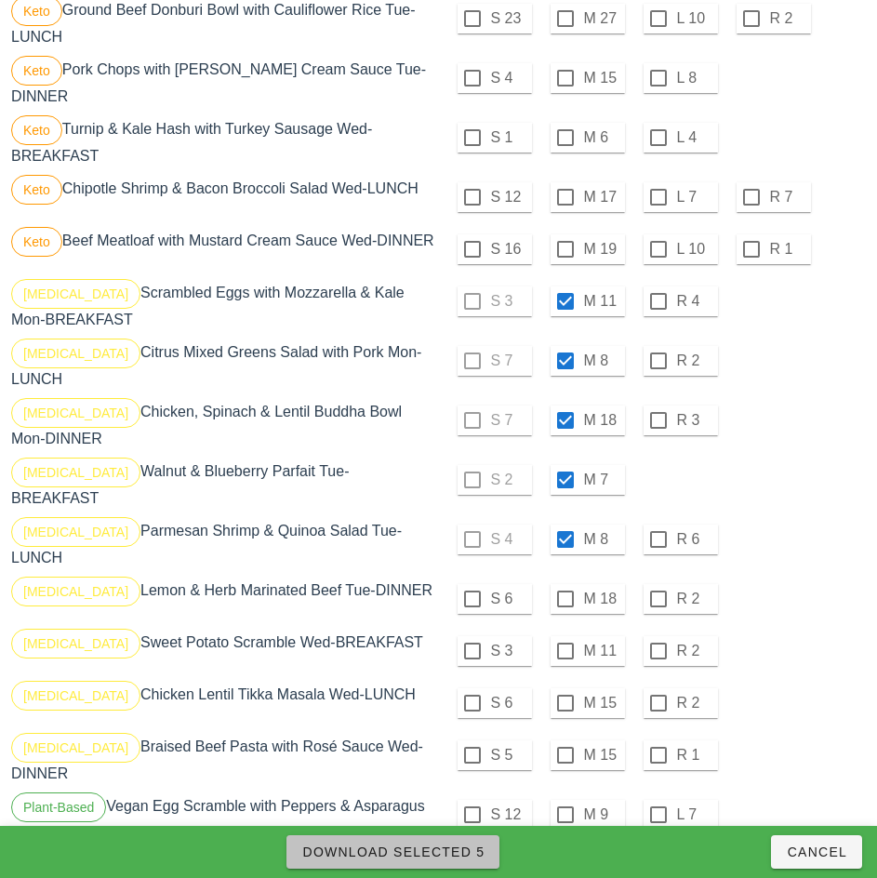
click at [474, 854] on span "Download Selected 5" at bounding box center [392, 851] width 183 height 15
checkbox input "false"
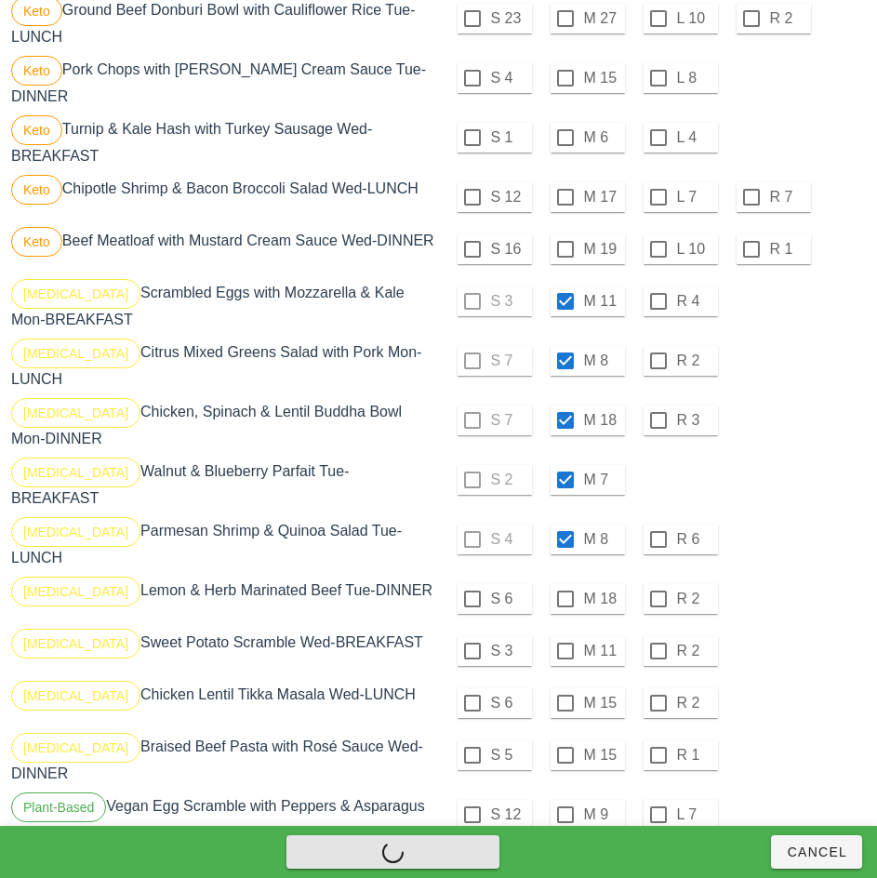
checkbox input "false"
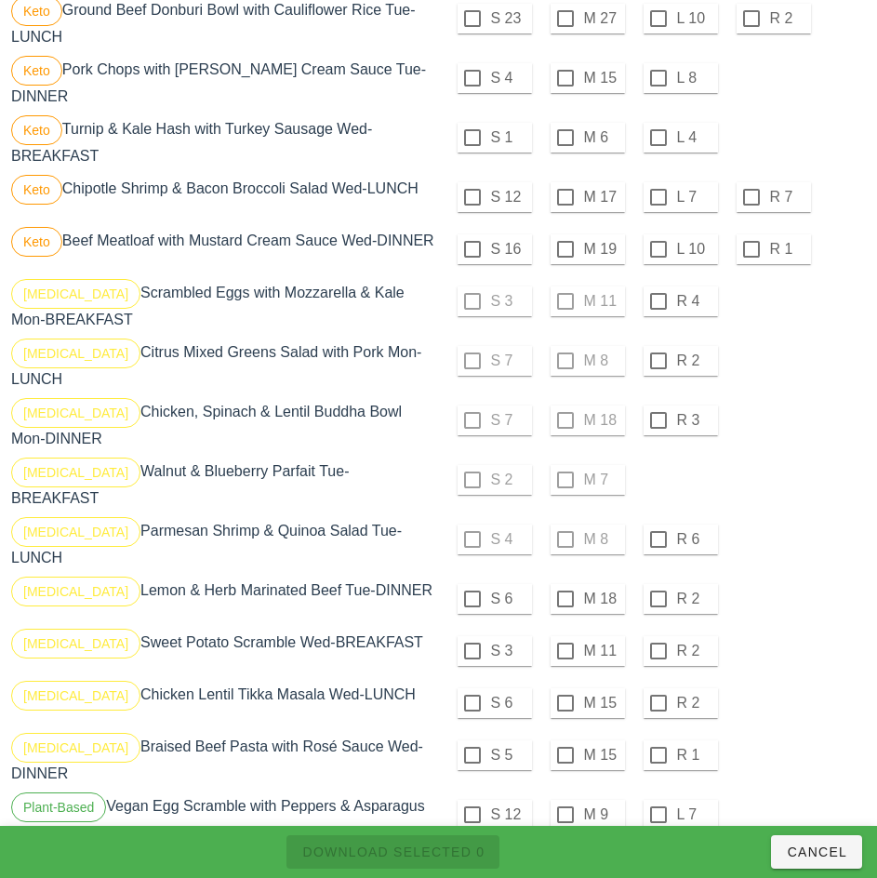
click at [776, 593] on div "S 6 M 18 R 2" at bounding box center [655, 598] width 424 height 45
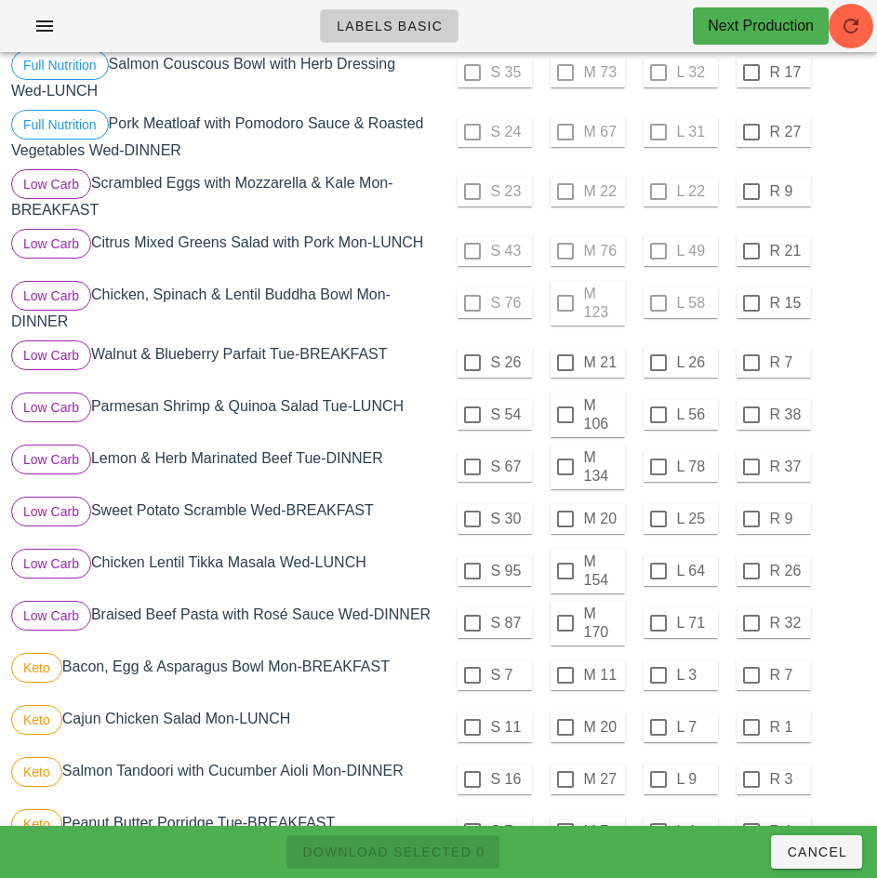
scroll to position [548, 0]
click at [567, 416] on div at bounding box center [565, 416] width 32 height 32
click at [456, 850] on span "Download Selected 1" at bounding box center [392, 851] width 183 height 15
checkbox input "false"
click at [471, 416] on div at bounding box center [472, 416] width 32 height 32
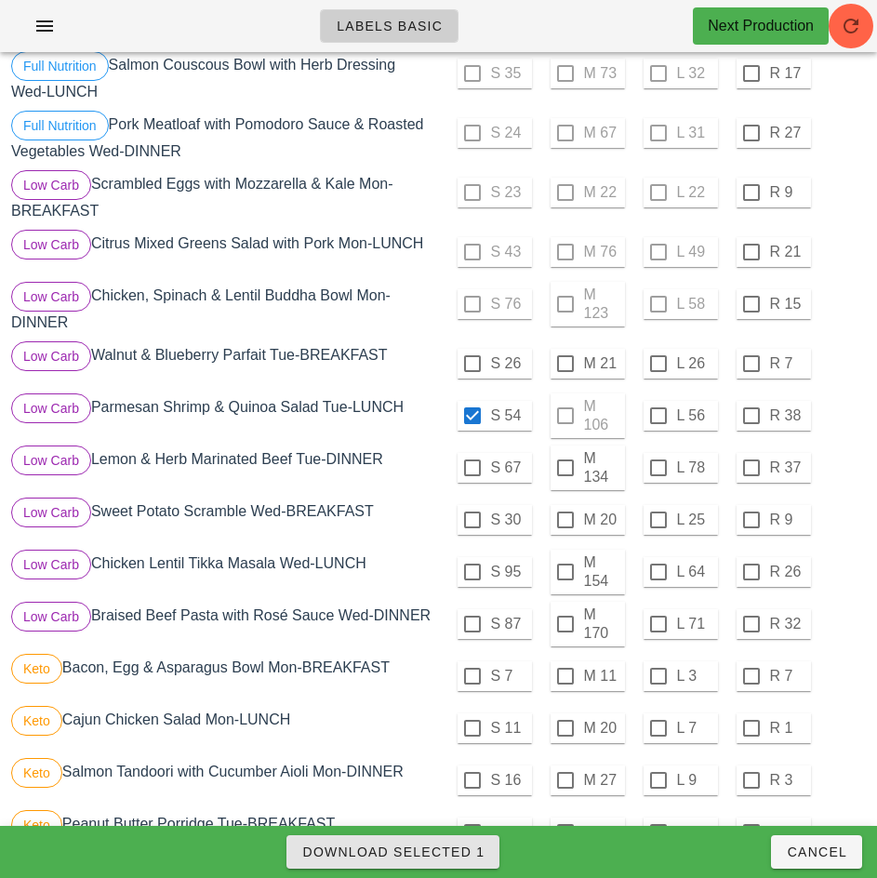
click at [452, 850] on span "Download Selected 1" at bounding box center [392, 851] width 183 height 15
checkbox input "false"
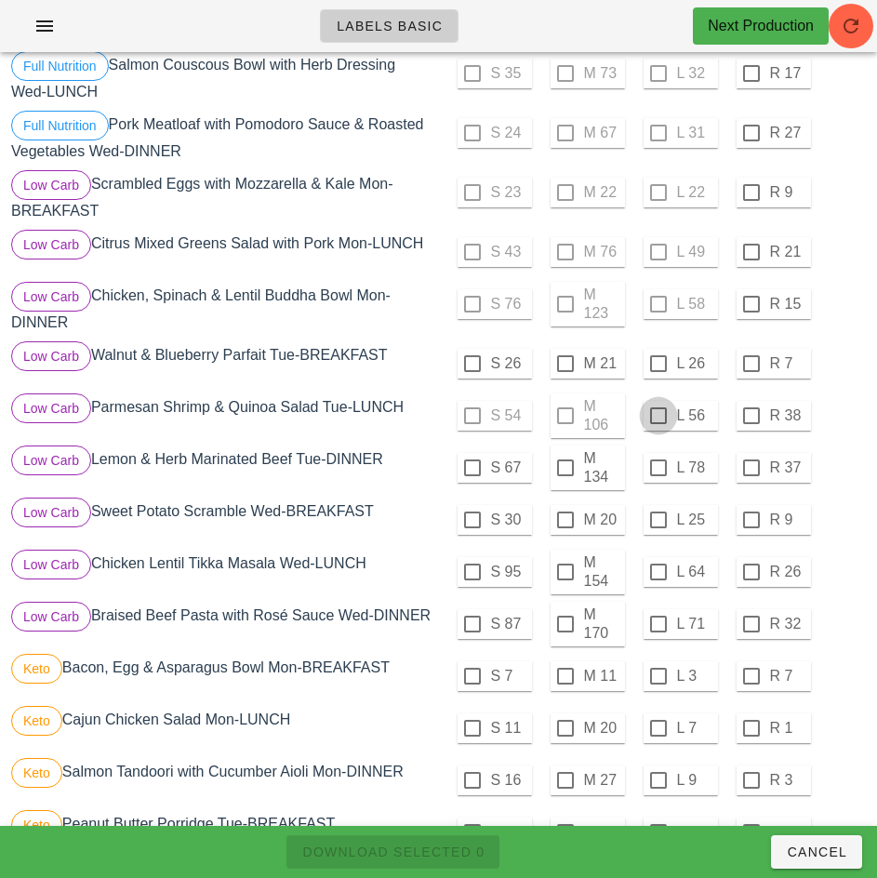
click at [657, 416] on div at bounding box center [658, 416] width 32 height 32
click at [471, 839] on button "Download Selected 1" at bounding box center [392, 851] width 213 height 33
checkbox input "false"
click at [565, 464] on div at bounding box center [565, 468] width 32 height 32
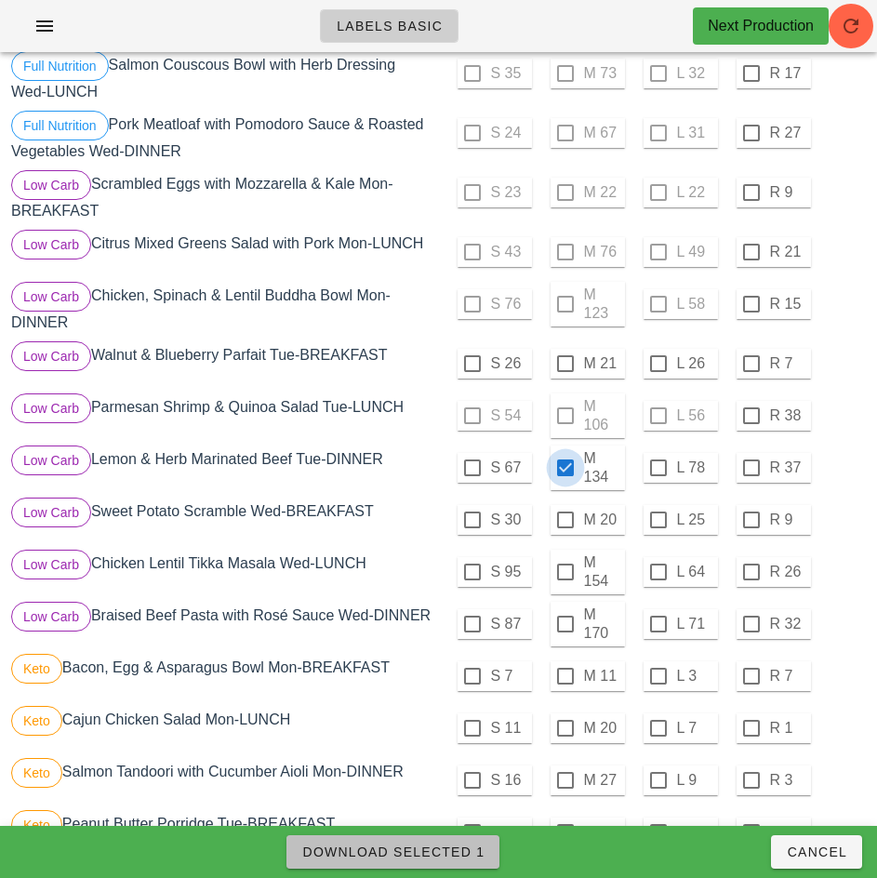
click at [456, 852] on span "Download Selected 1" at bounding box center [392, 851] width 183 height 15
checkbox input "false"
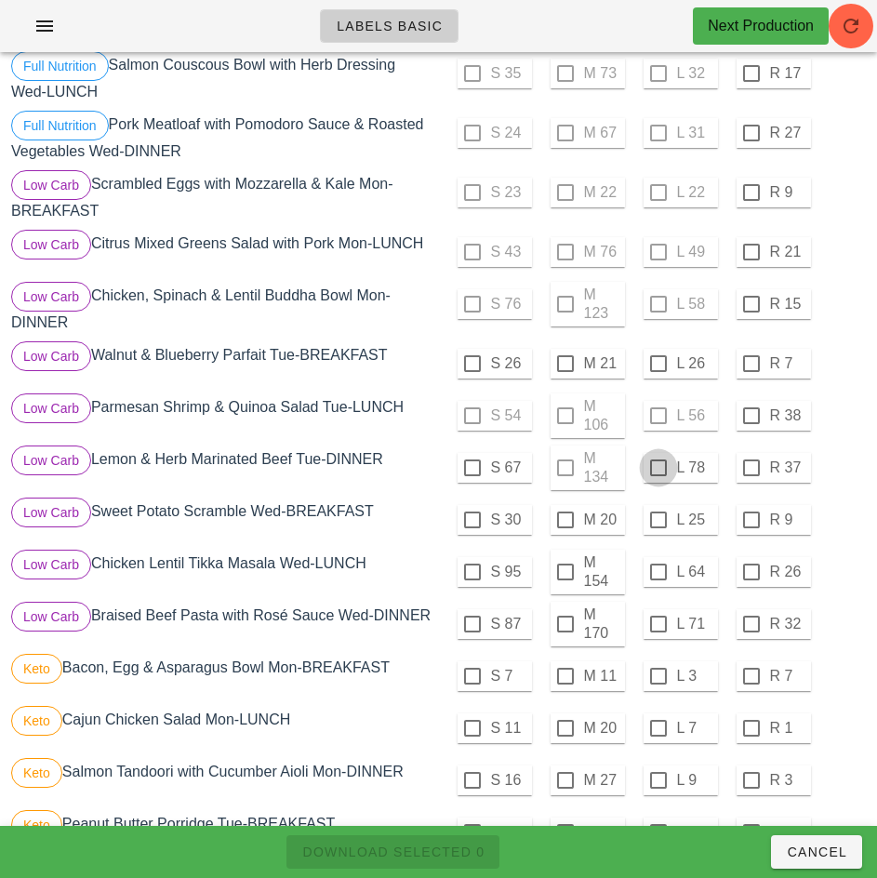
click at [657, 468] on div at bounding box center [658, 468] width 32 height 32
click at [467, 844] on span "Download Selected 1" at bounding box center [392, 851] width 183 height 15
checkbox input "false"
click at [471, 468] on div at bounding box center [472, 468] width 32 height 32
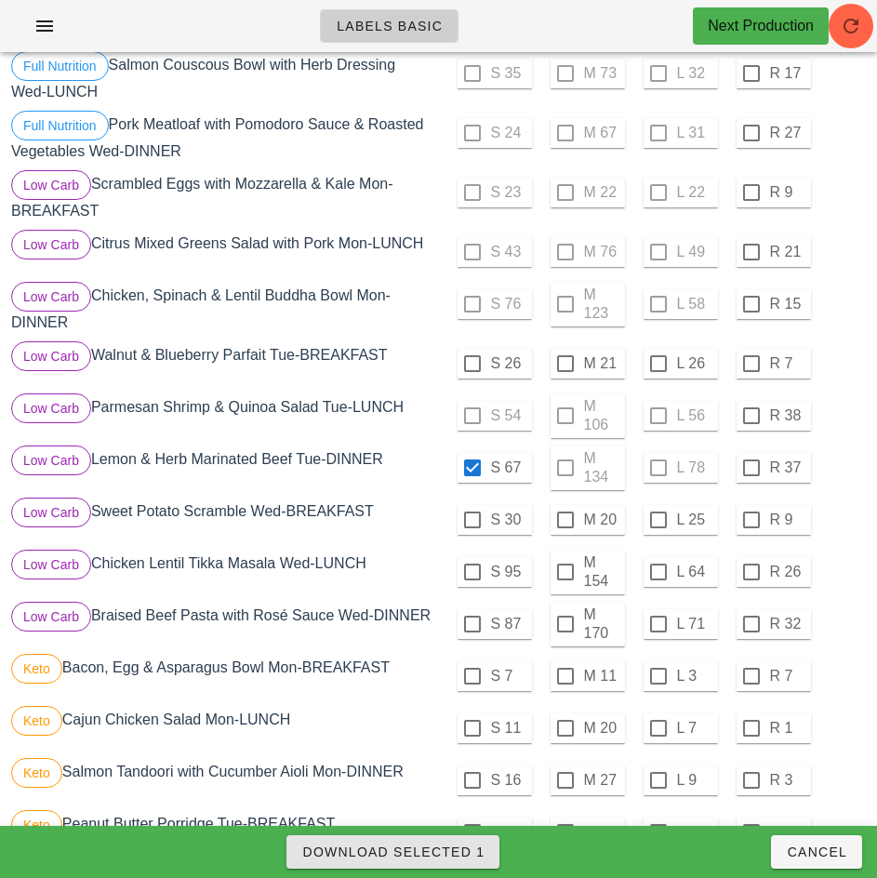
click at [440, 851] on span "Download Selected 1" at bounding box center [392, 851] width 183 height 15
checkbox input "false"
